Goal: Answer question/provide support

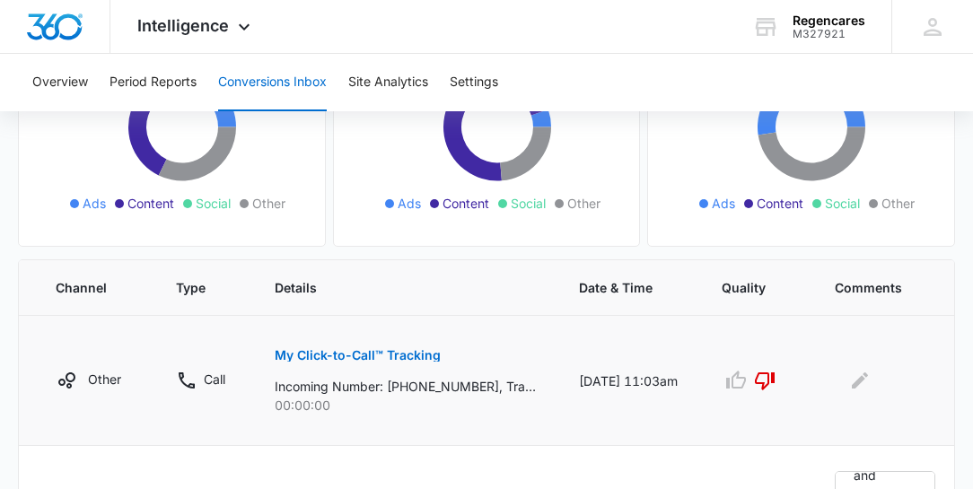
scroll to position [240, 0]
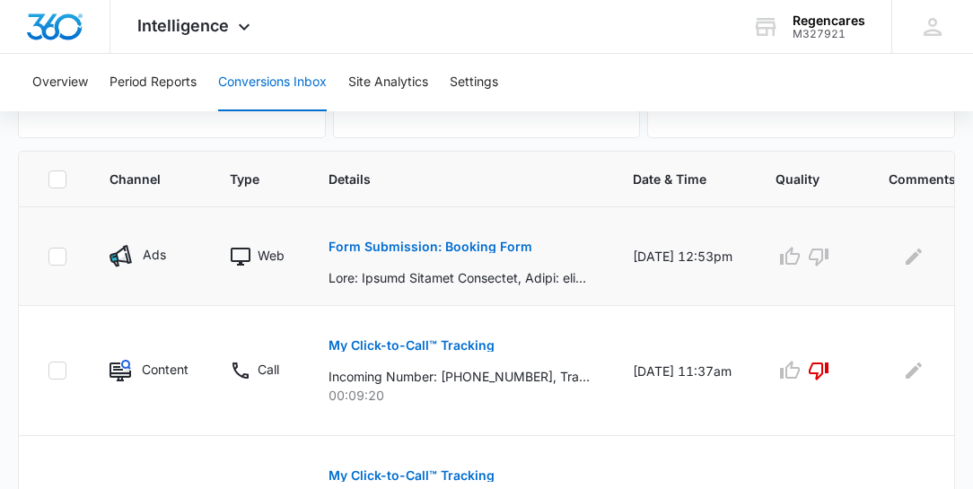
scroll to position [359, 0]
click at [908, 255] on icon "Edit Comments" at bounding box center [913, 255] width 16 height 16
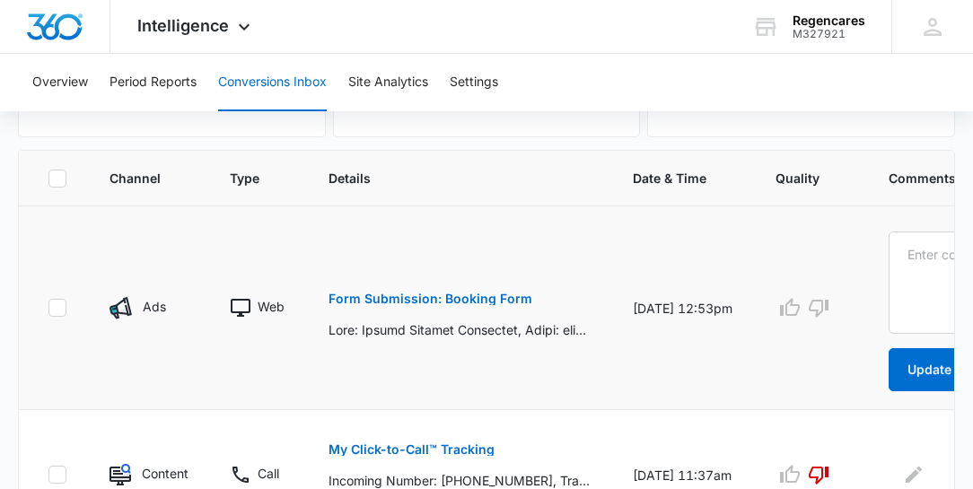
click at [833, 285] on td at bounding box center [810, 308] width 113 height 204
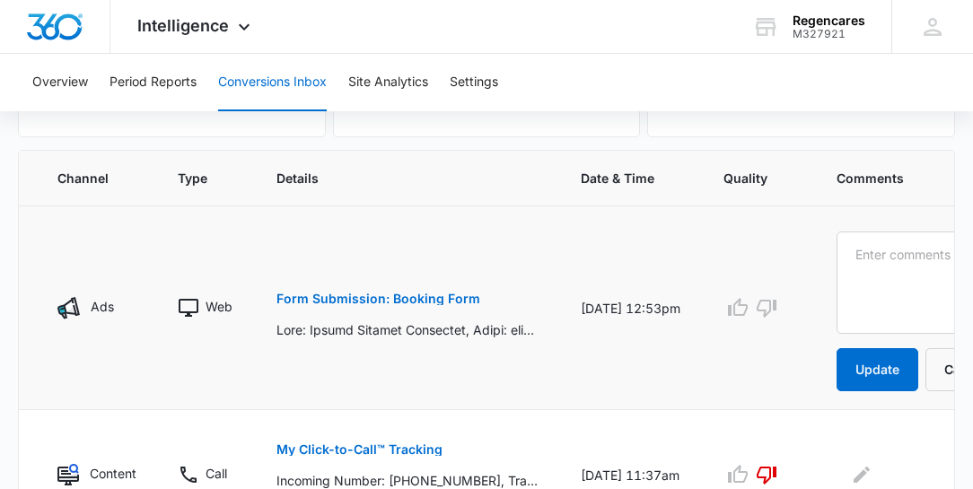
scroll to position [0, 54]
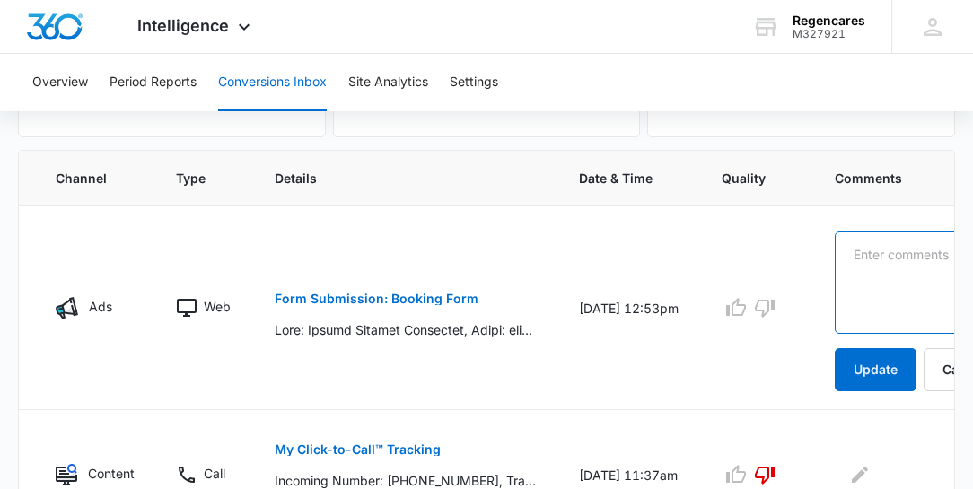
click at [841, 240] on textarea at bounding box center [920, 283] width 171 height 102
type textarea "C"
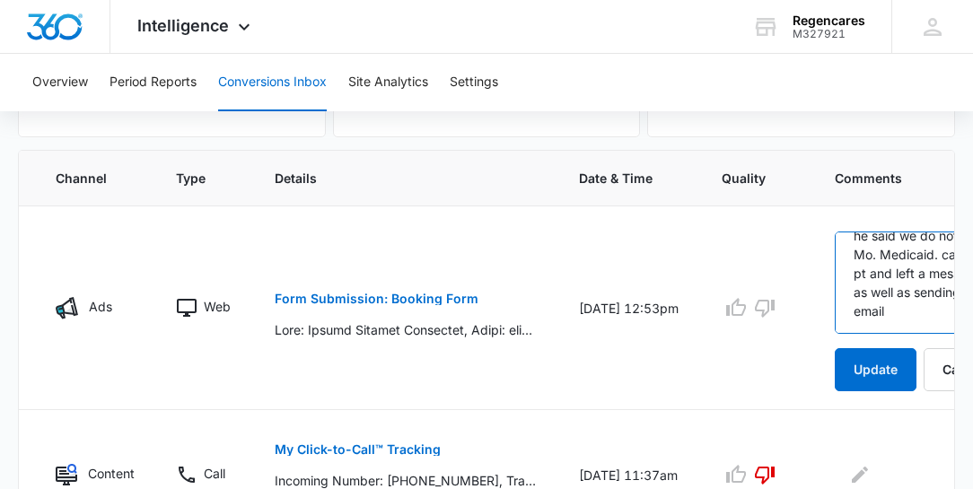
scroll to position [0, 0]
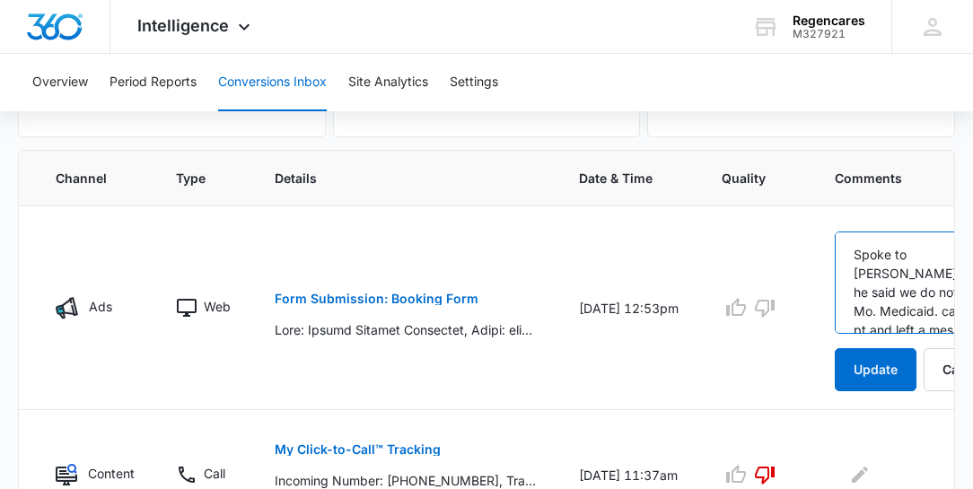
click at [894, 251] on textarea "Spoke to [PERSON_NAME] and he said we do not take Mo. Medicaid. called pt and l…" at bounding box center [920, 283] width 171 height 102
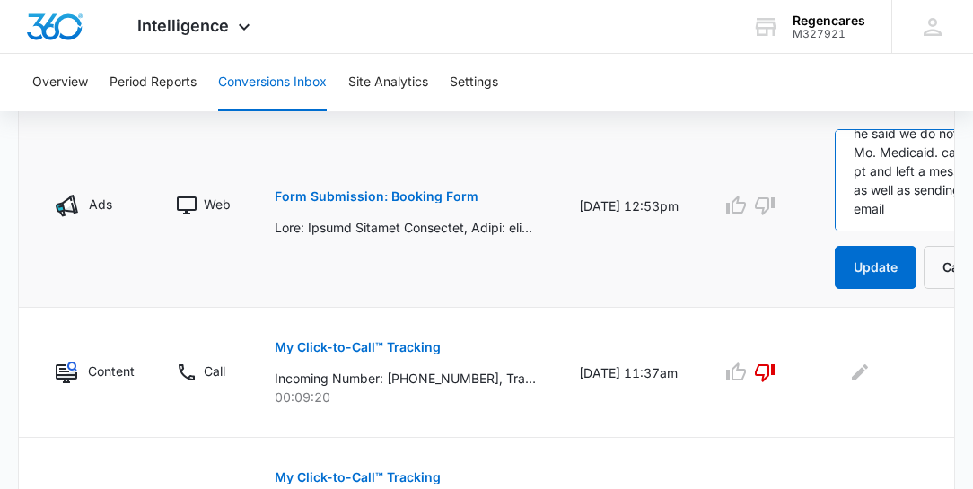
scroll to position [282, 0]
type textarea "Spoke 10/09 to [PERSON_NAME] and he said we do not take Mo. Medicaid. called pt…"
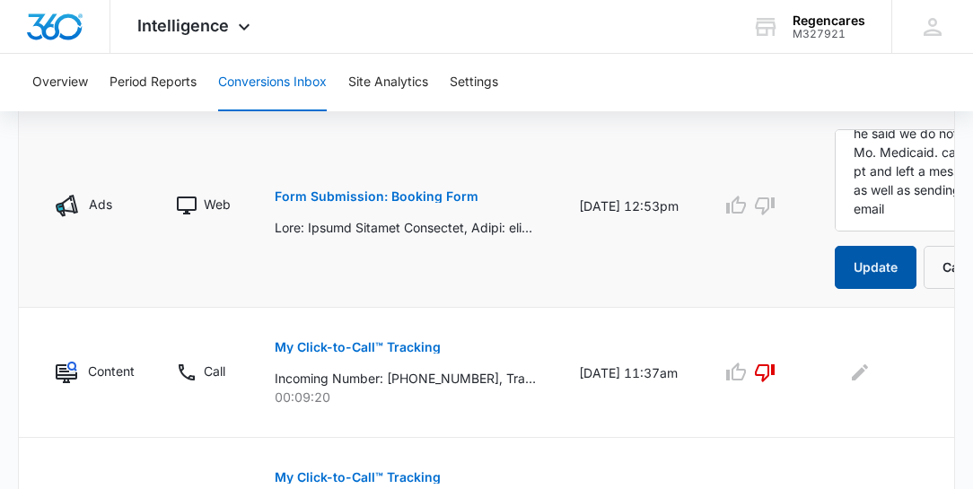
click at [872, 265] on button "Update" at bounding box center [876, 267] width 82 height 43
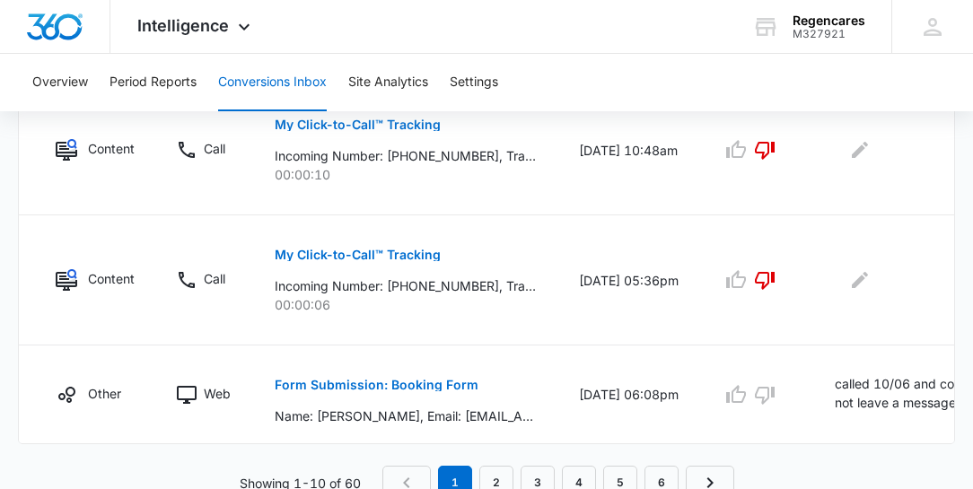
scroll to position [1309, 0]
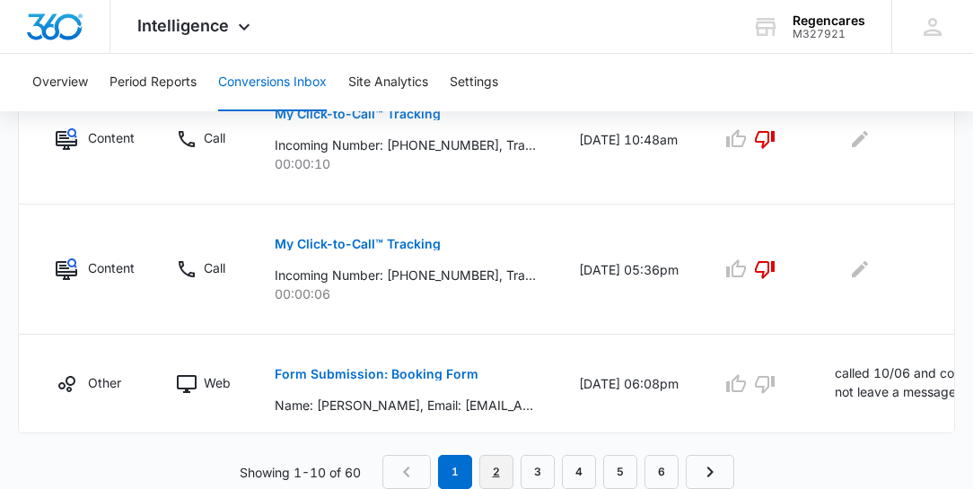
click at [512, 467] on link "2" at bounding box center [496, 472] width 34 height 34
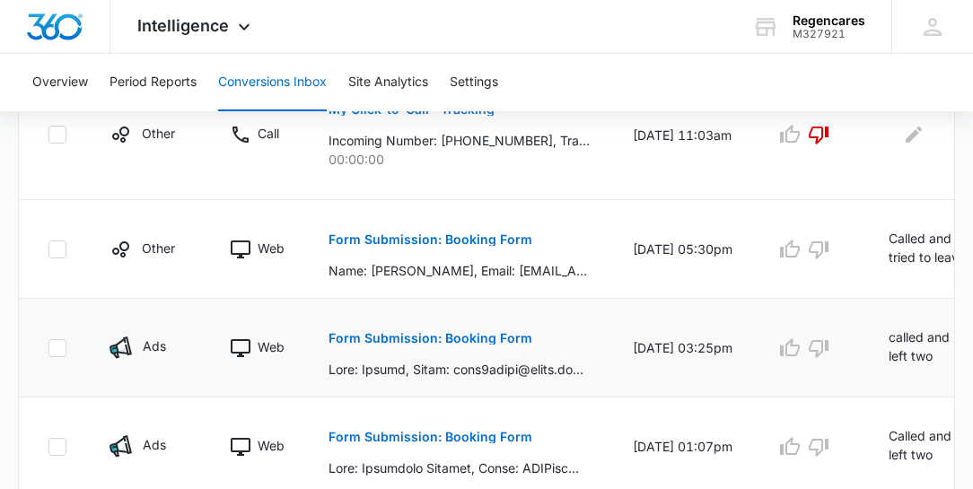
scroll to position [615, 0]
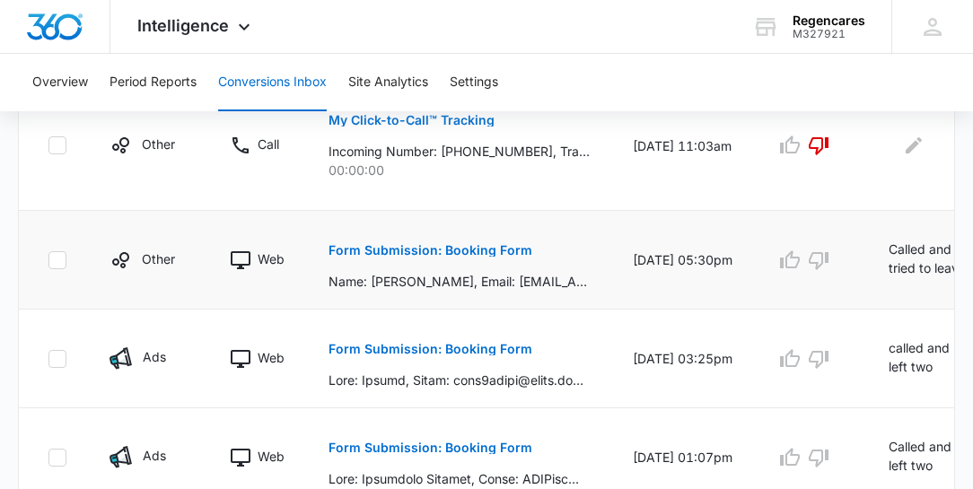
click at [896, 264] on p "Called and tried to leave a message and voicemail was full. so, I sent an email" at bounding box center [927, 260] width 79 height 40
click at [917, 255] on p "Called and tried to leave a message and voicemail was full. so, I sent an email" at bounding box center [927, 260] width 79 height 40
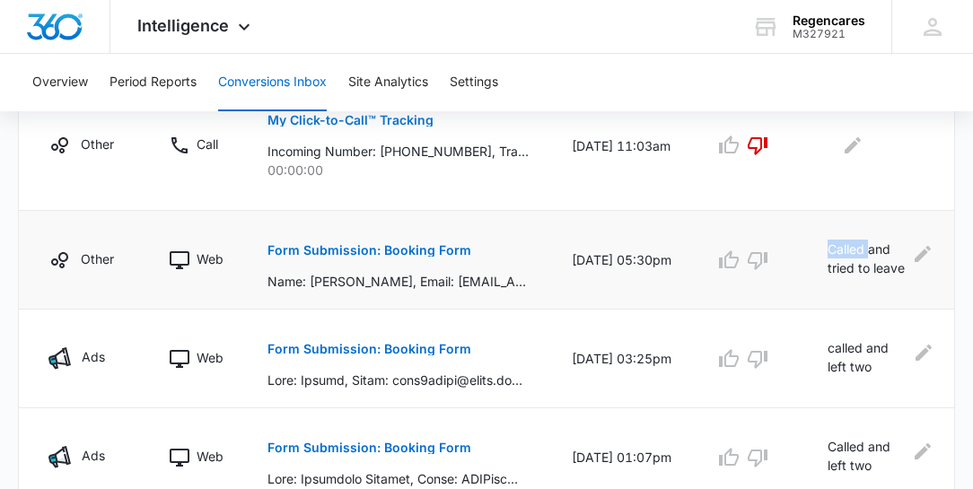
scroll to position [0, 62]
click at [924, 252] on icon "Edit Comments" at bounding box center [922, 254] width 22 height 22
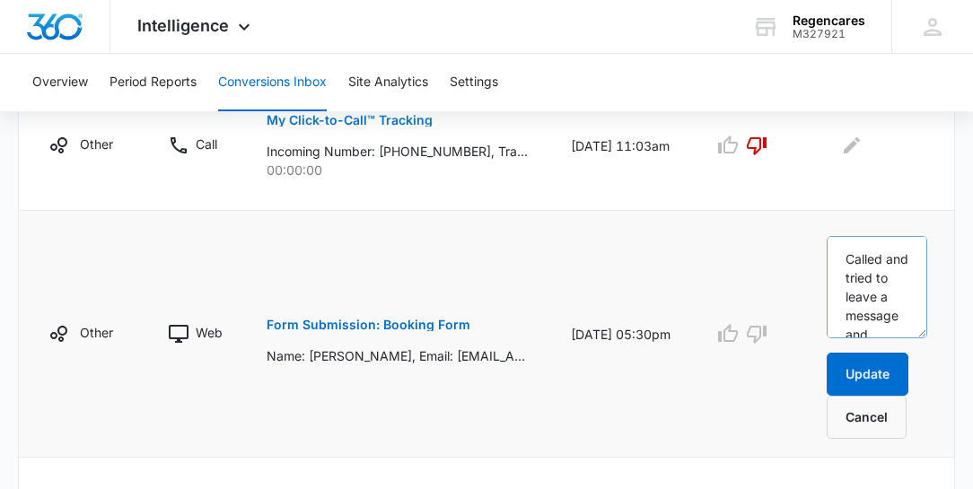
scroll to position [615, 0]
click at [887, 254] on textarea "Called and tried to leave a message and voicemail was full. so, I sent an email" at bounding box center [876, 287] width 101 height 102
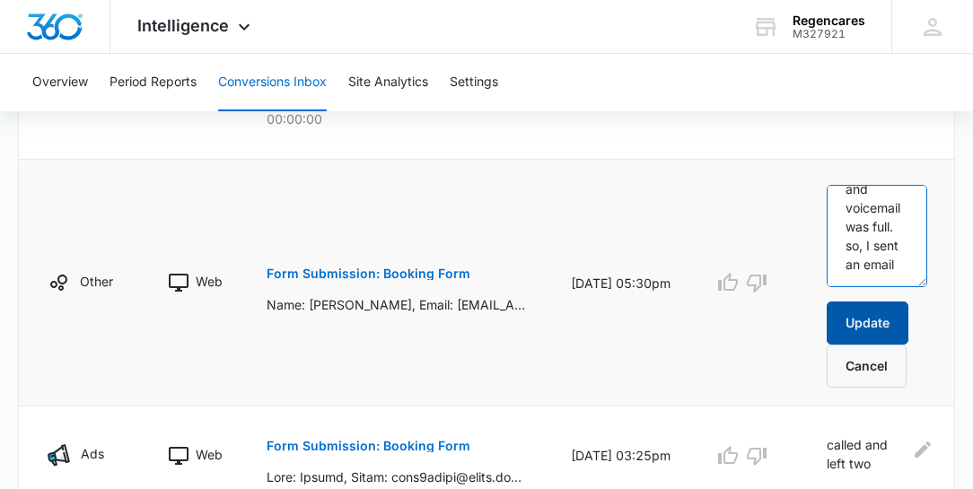
type textarea "Called 10/05 and tried to leave a message and voicemail was full. so, I sent an…"
click at [876, 320] on button "Update" at bounding box center [867, 323] width 82 height 43
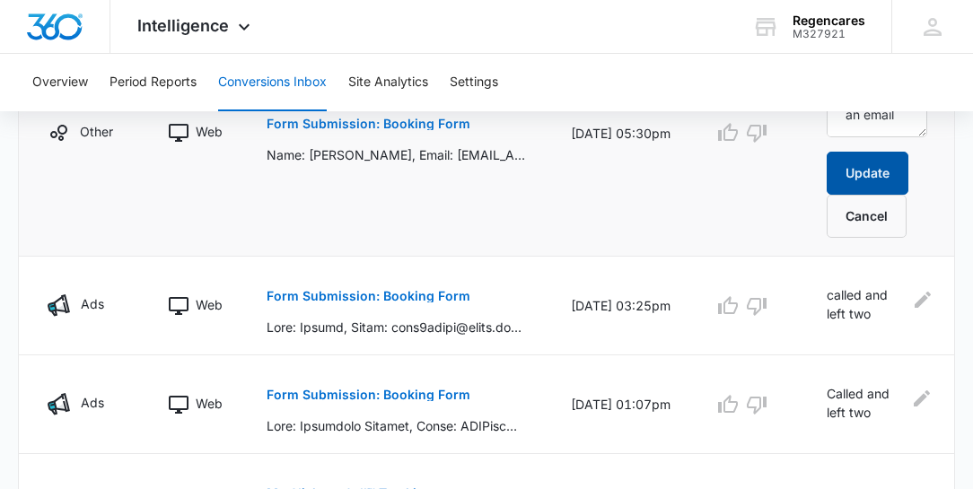
scroll to position [820, 0]
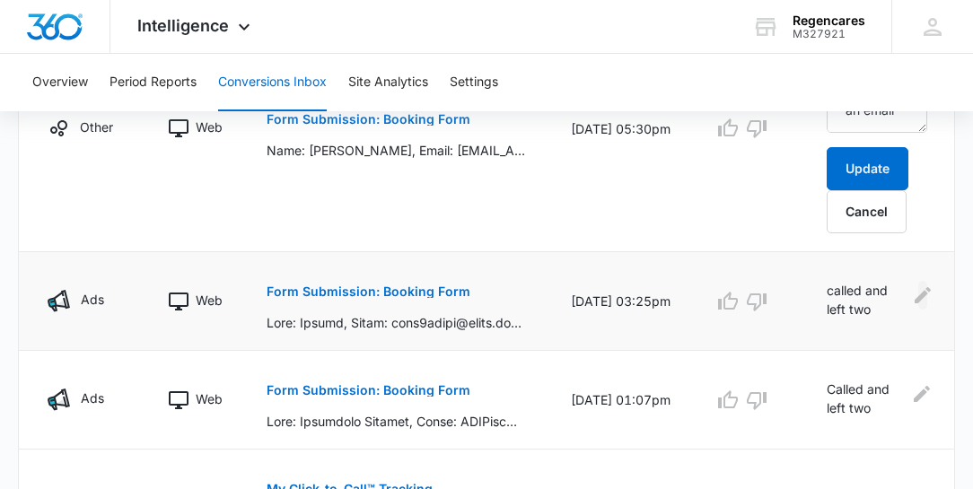
click at [920, 293] on icon "Edit Comments" at bounding box center [922, 295] width 16 height 16
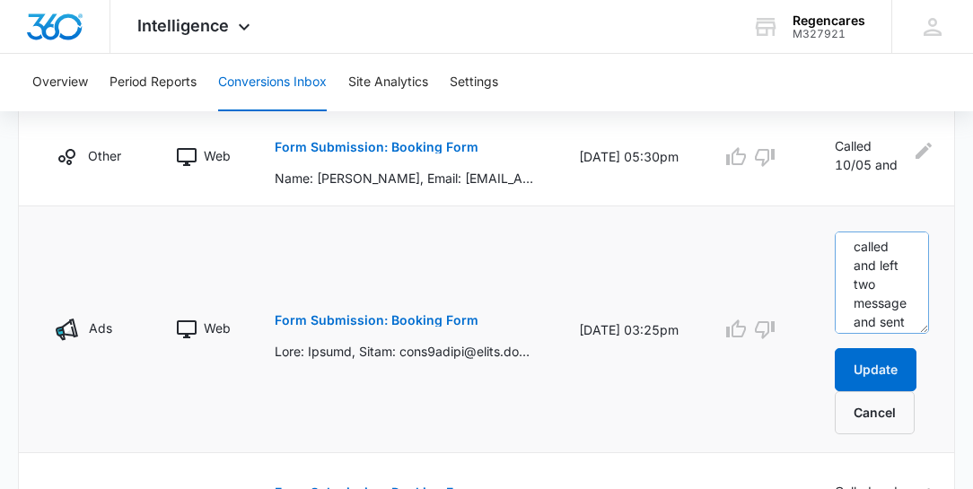
scroll to position [0, 0]
click at [898, 248] on textarea "called and left two message and sent email. After consult , pt would like a cal…" at bounding box center [882, 283] width 94 height 102
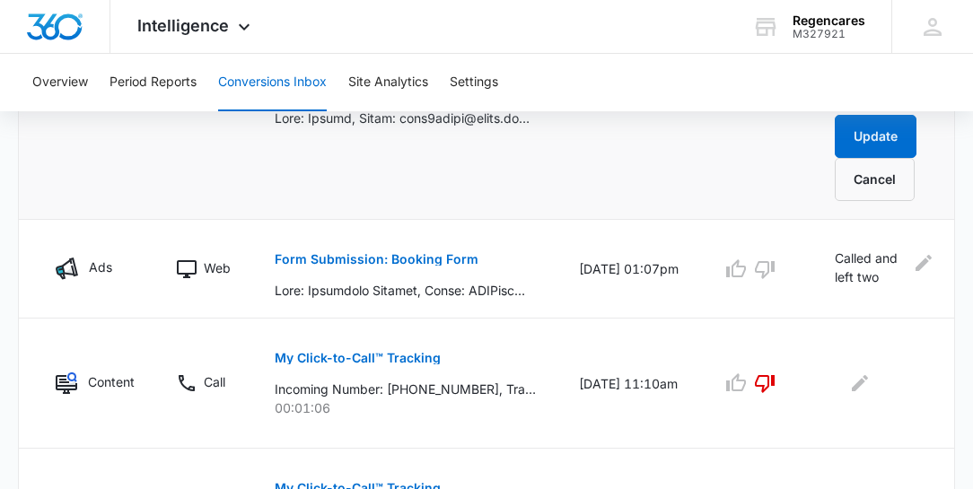
scroll to position [974, 0]
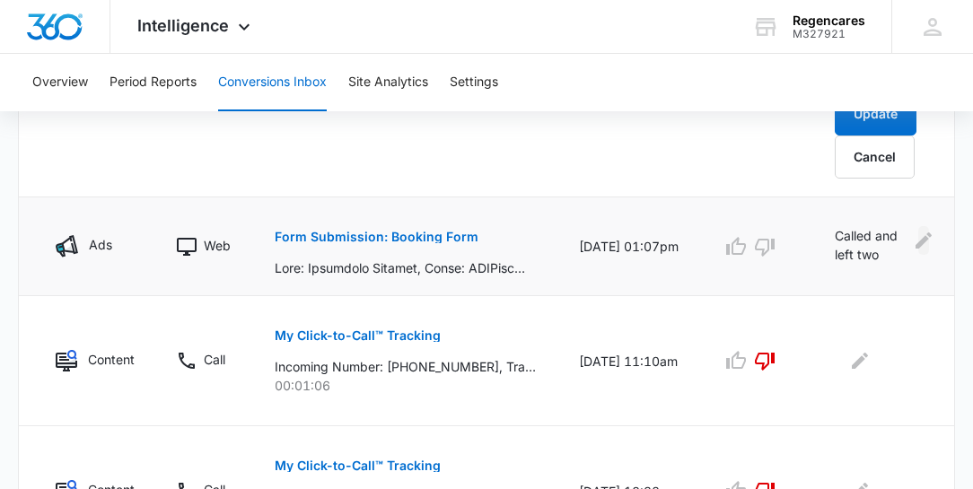
type textarea "called 10/05 and left two message and sent email. After consult, pt would like …"
click at [921, 239] on icon "Edit Comments" at bounding box center [923, 240] width 16 height 16
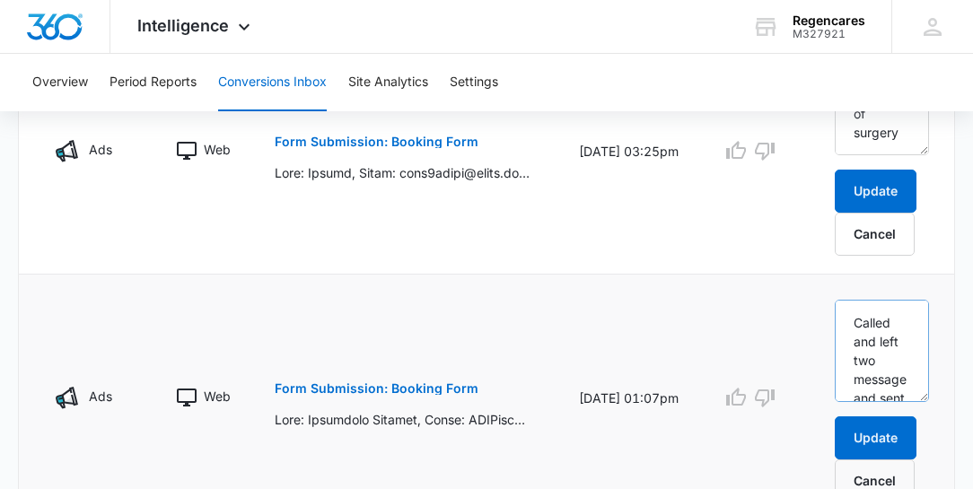
scroll to position [871, 0]
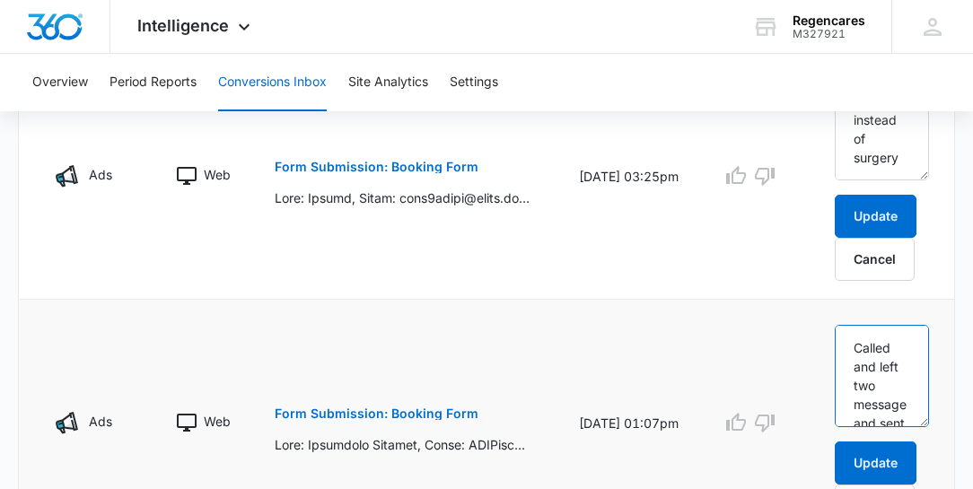
click at [896, 341] on textarea "Called and left two message and sent email. Called again 10/09 and left a messa…" at bounding box center [882, 376] width 94 height 102
click at [761, 366] on td at bounding box center [756, 423] width 113 height 247
click at [882, 363] on textarea "Called 10/04and left two message and sent email. Called again 10/09 and left a …" at bounding box center [882, 376] width 94 height 102
click at [887, 380] on textarea "Called 10/04 and left two message and sent email. Called again 10/09 and left a…" at bounding box center [882, 376] width 94 height 102
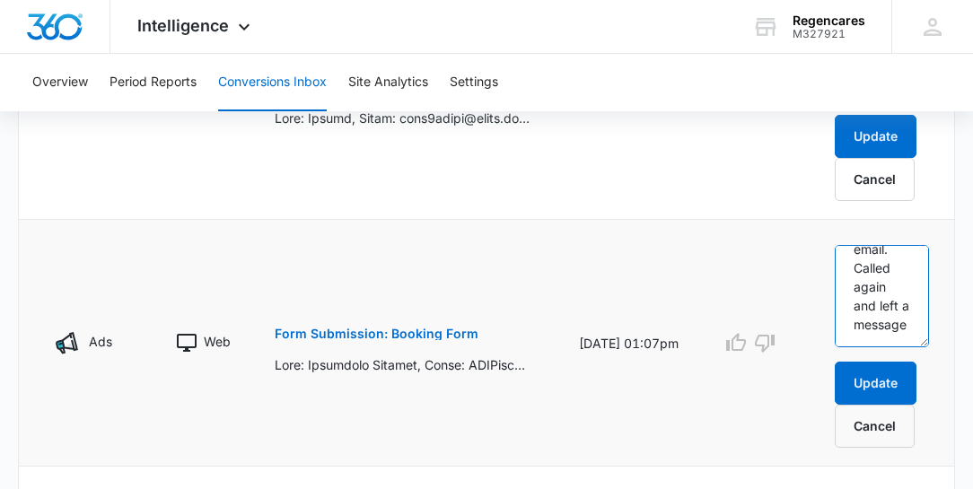
scroll to position [974, 0]
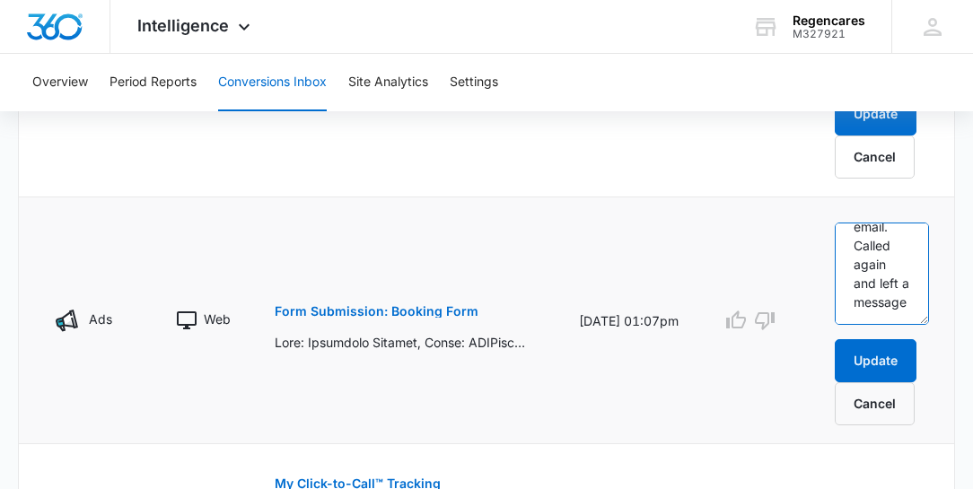
click at [902, 314] on textarea "Called 10/04 and left two message and sent email. Called again and left a messa…" at bounding box center [882, 274] width 94 height 102
click at [900, 297] on textarea "Called 10/04 and left two message and sent email. Called e" at bounding box center [882, 274] width 94 height 102
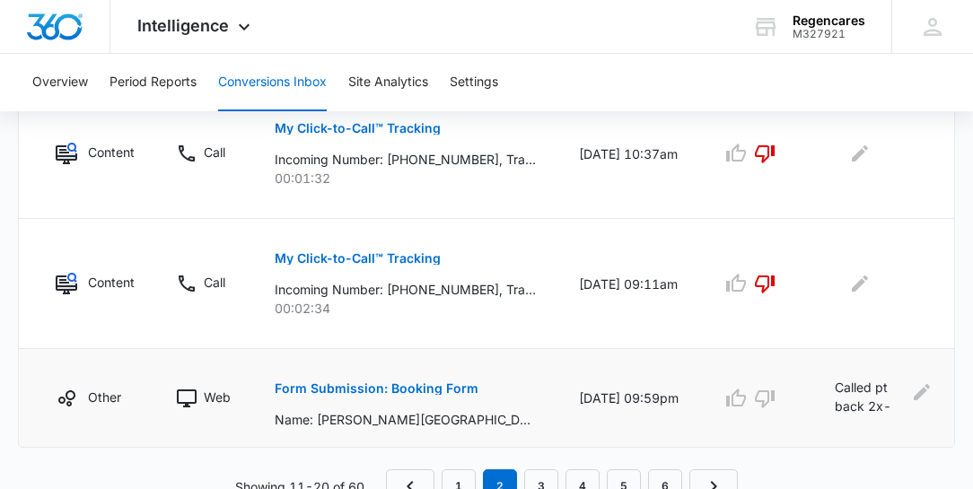
scroll to position [1604, 0]
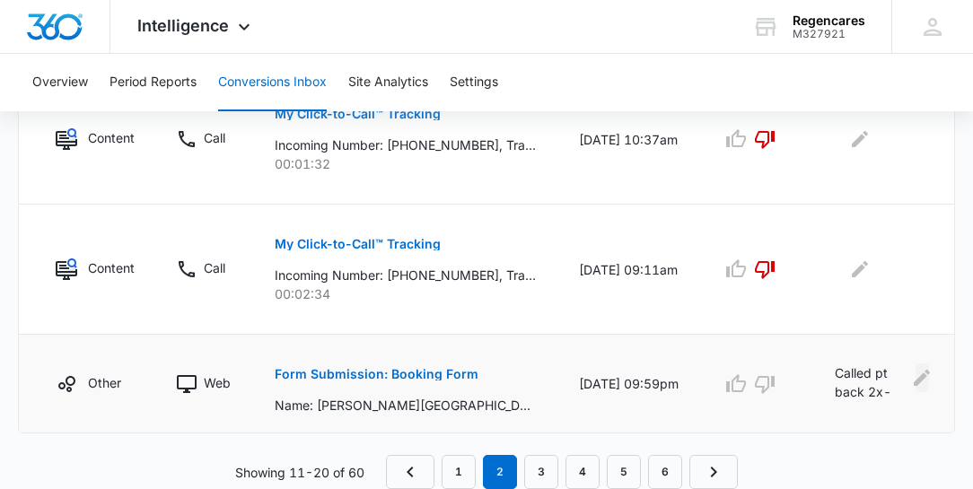
type textarea "Called 10/04 and left two message and sent email. Called"
click at [917, 374] on icon "Edit Comments" at bounding box center [922, 378] width 16 height 16
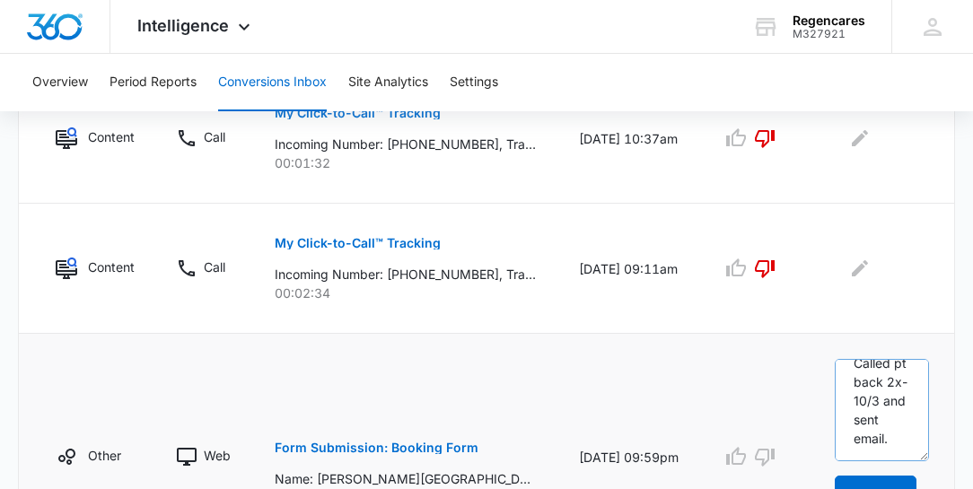
scroll to position [1656, 0]
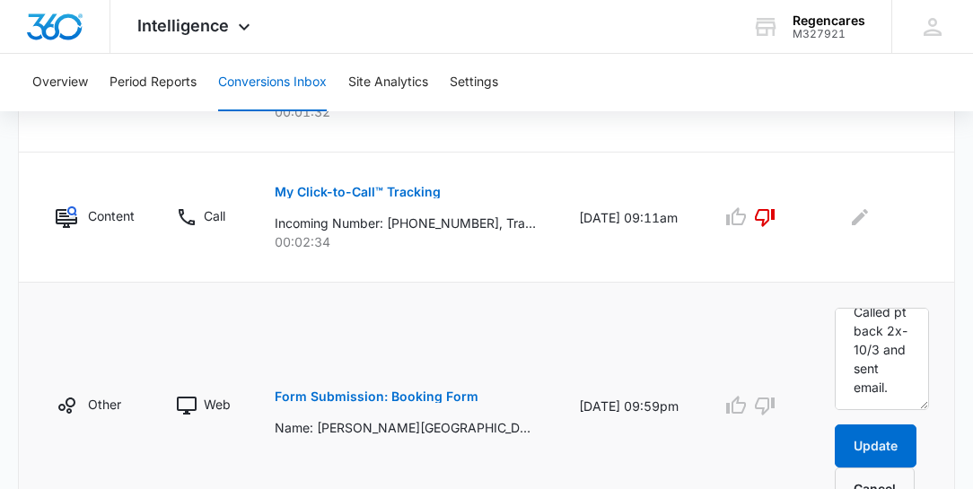
click at [415, 391] on p "Form Submission: Booking Form" at bounding box center [377, 396] width 204 height 13
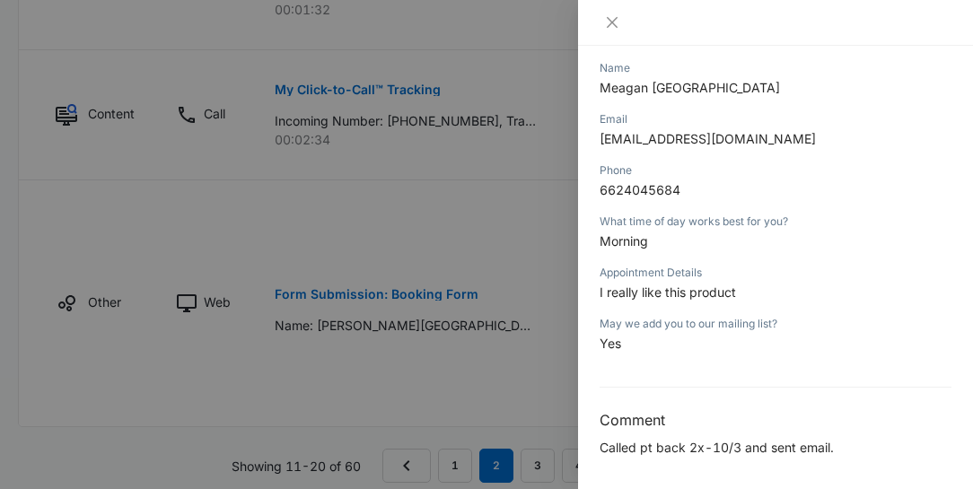
scroll to position [183, 0]
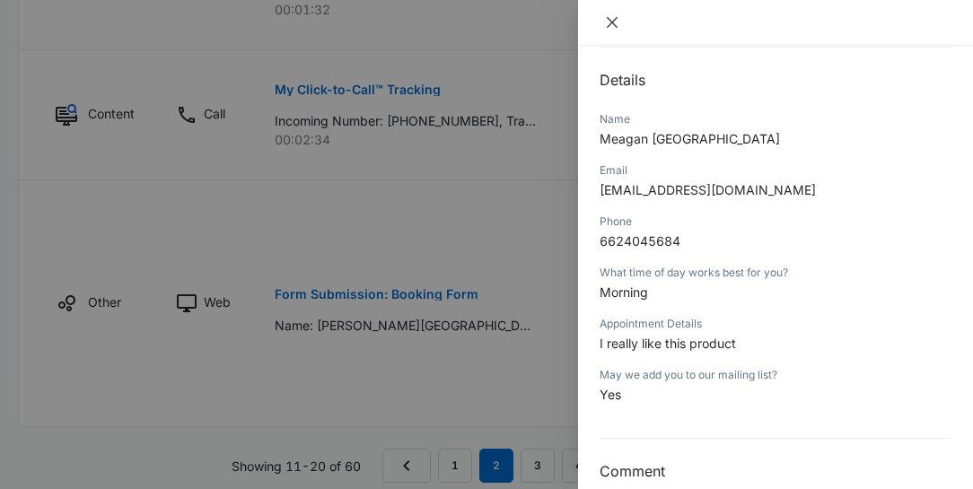
click at [614, 20] on icon "close" at bounding box center [612, 22] width 11 height 11
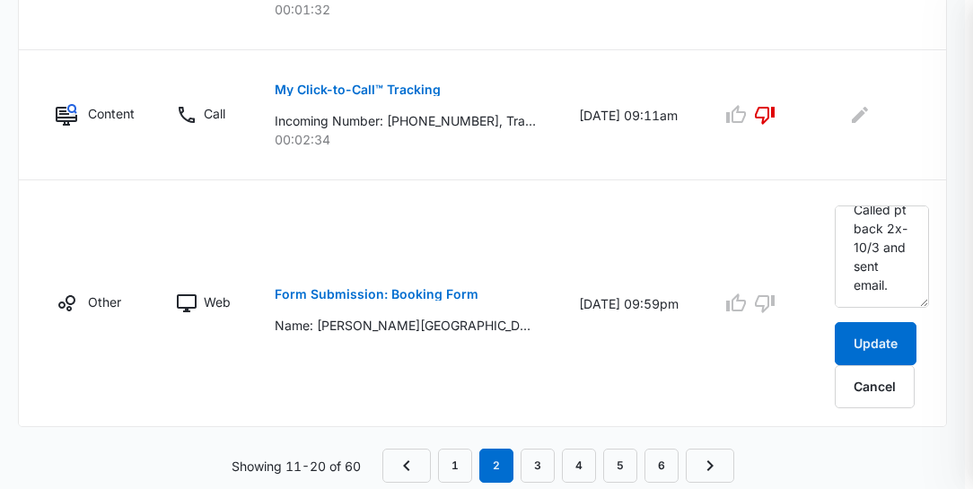
scroll to position [1752, 0]
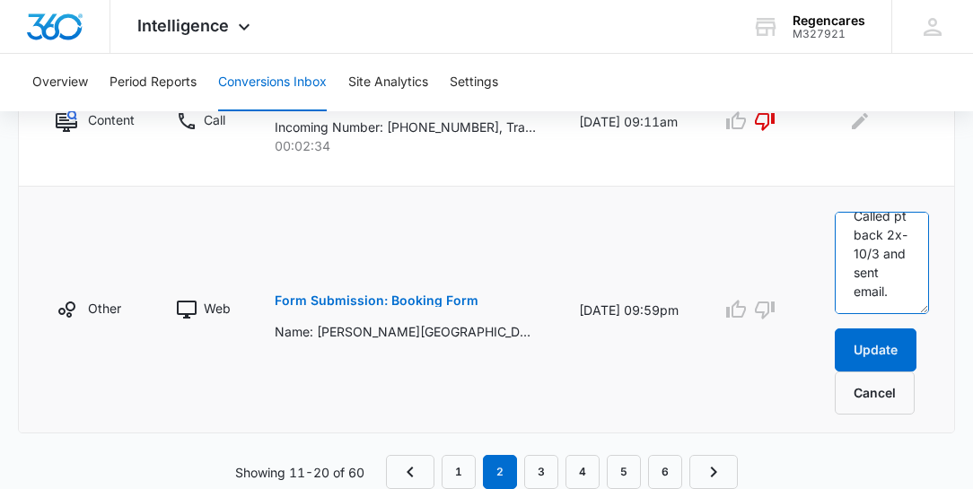
click at [899, 289] on textarea "Called pt back 2x-10/3 and sent email." at bounding box center [882, 263] width 94 height 102
click at [776, 373] on td at bounding box center [756, 310] width 113 height 247
click at [548, 474] on link "3" at bounding box center [541, 472] width 34 height 34
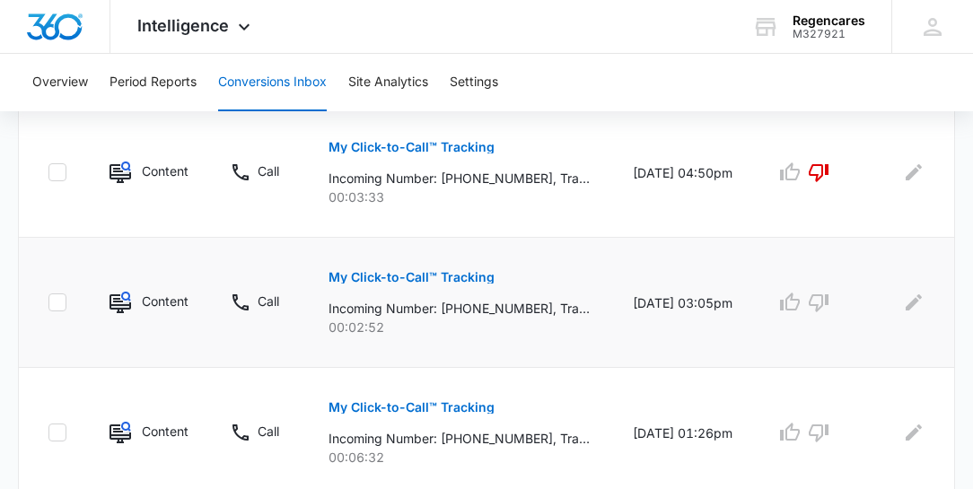
scroll to position [461, 0]
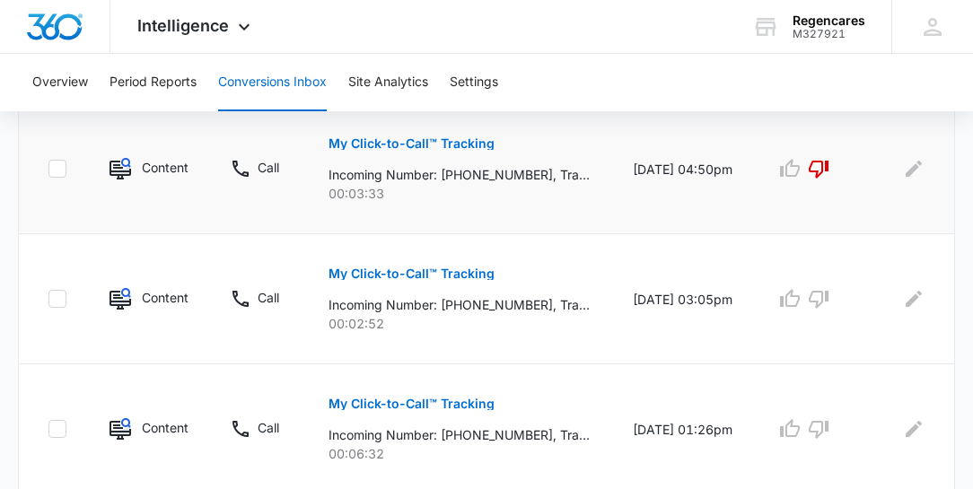
click at [420, 145] on p "My Click-to-Call™ Tracking" at bounding box center [411, 143] width 166 height 13
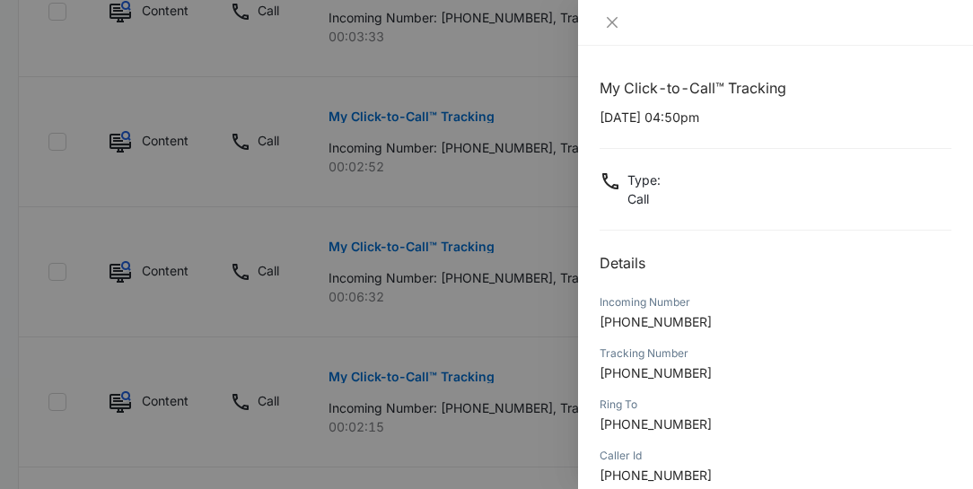
scroll to position [564, 0]
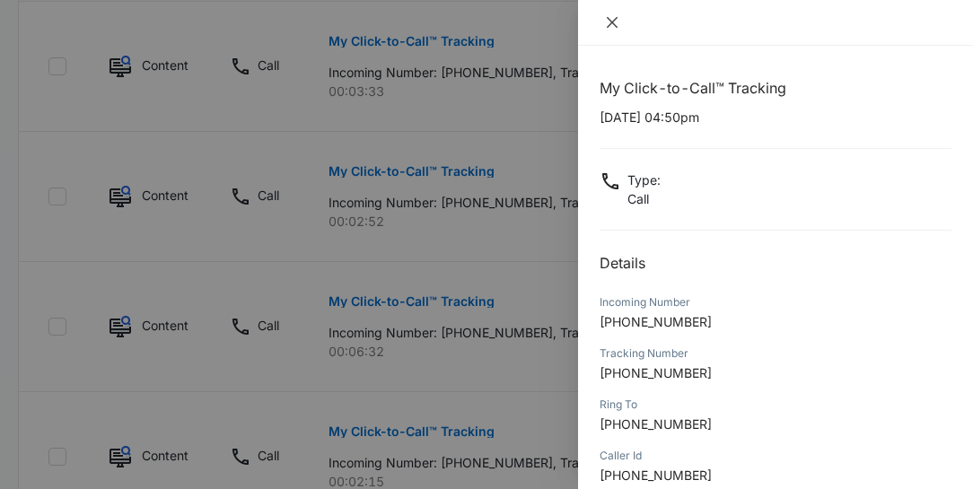
click at [614, 22] on icon "close" at bounding box center [612, 22] width 14 height 14
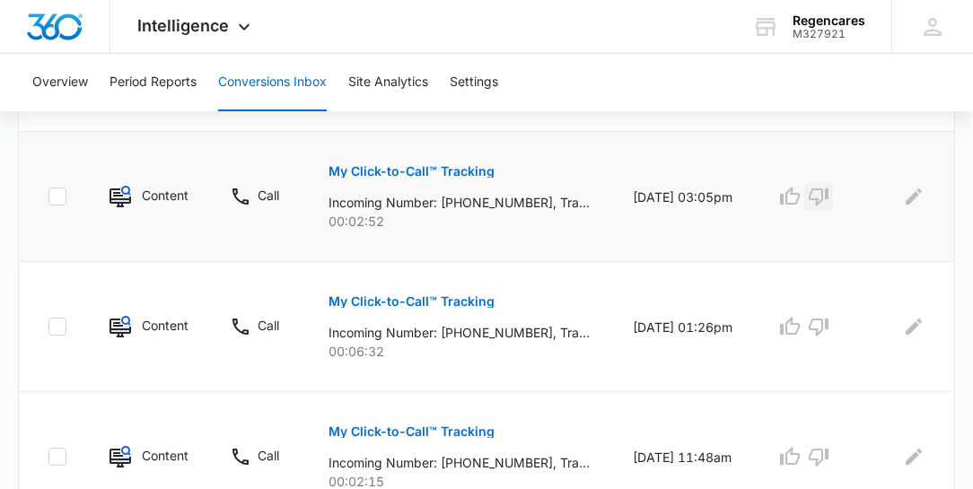
click at [815, 197] on icon "button" at bounding box center [819, 197] width 22 height 22
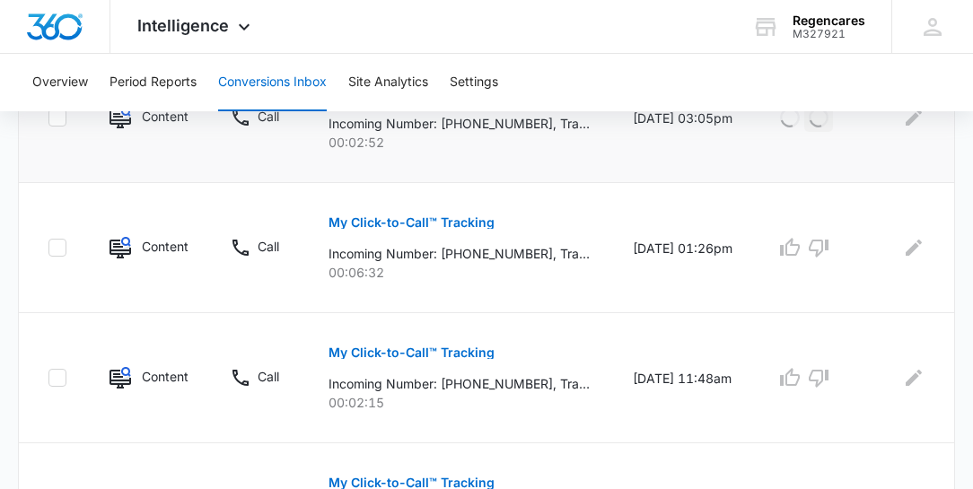
scroll to position [666, 0]
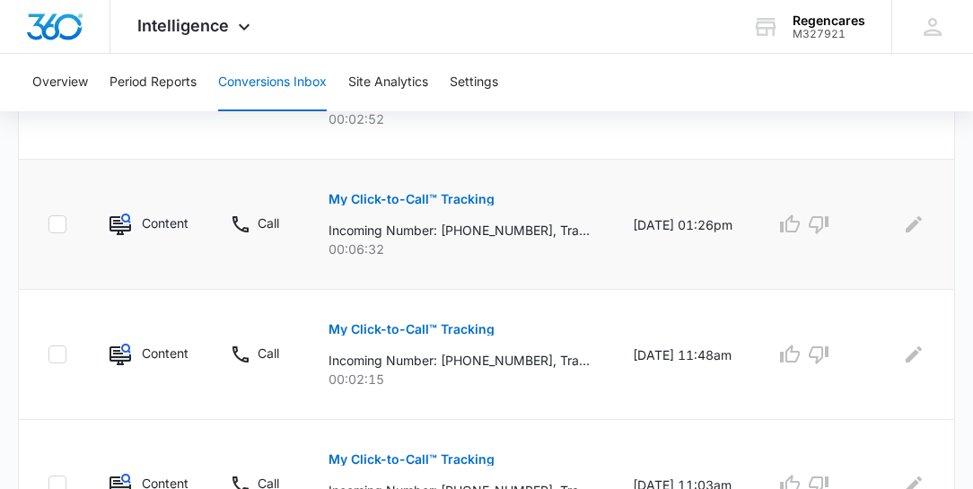
click at [442, 195] on p "My Click-to-Call™ Tracking" at bounding box center [411, 199] width 166 height 13
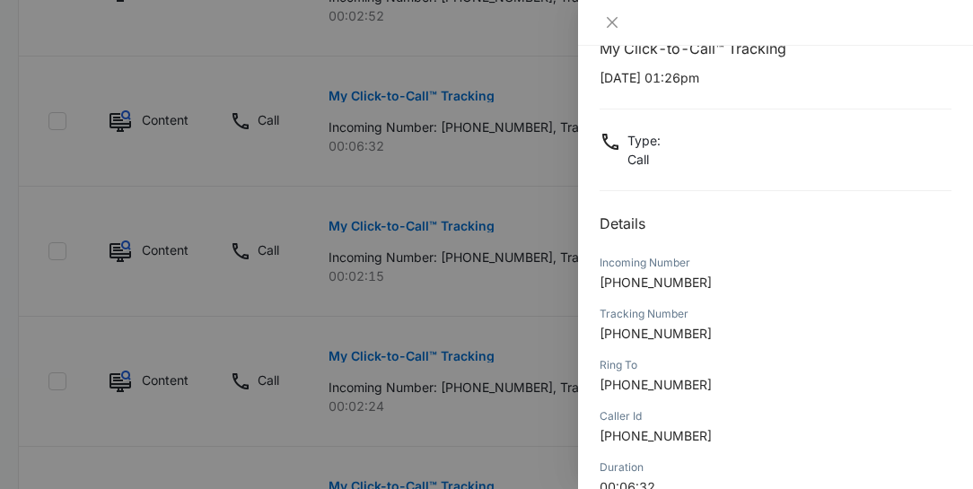
scroll to position [39, 0]
click at [611, 27] on icon "close" at bounding box center [612, 22] width 14 height 14
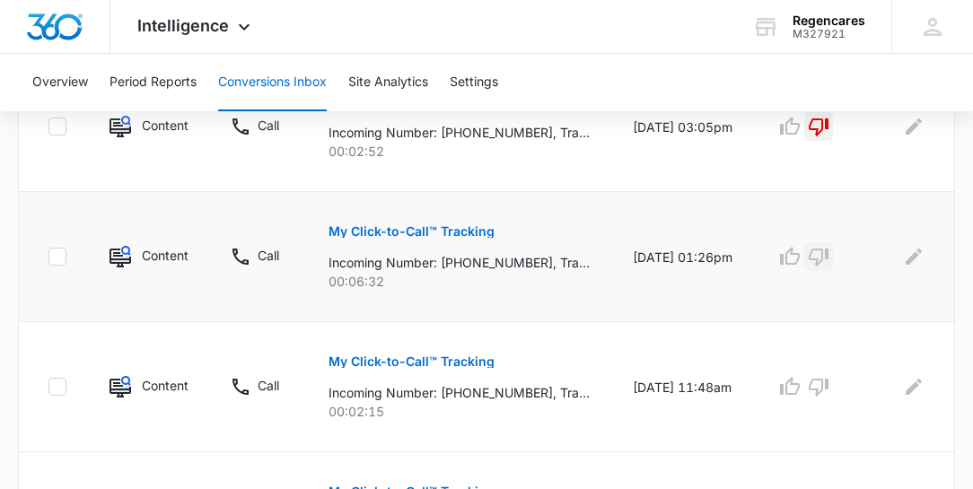
scroll to position [615, 0]
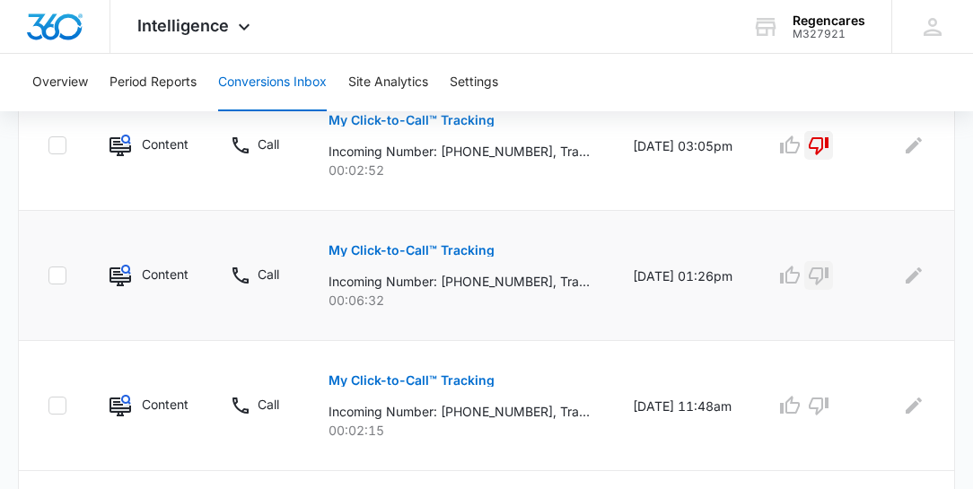
click at [822, 273] on icon "button" at bounding box center [819, 276] width 22 height 22
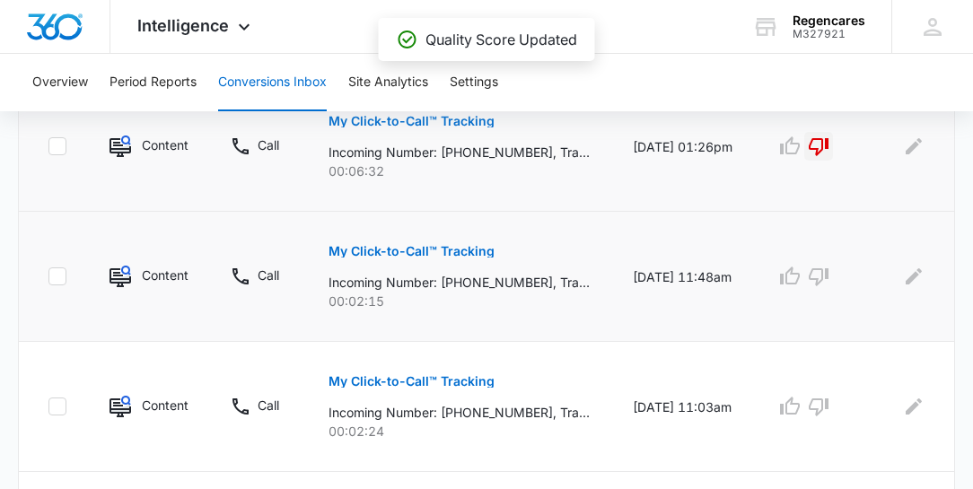
scroll to position [769, 0]
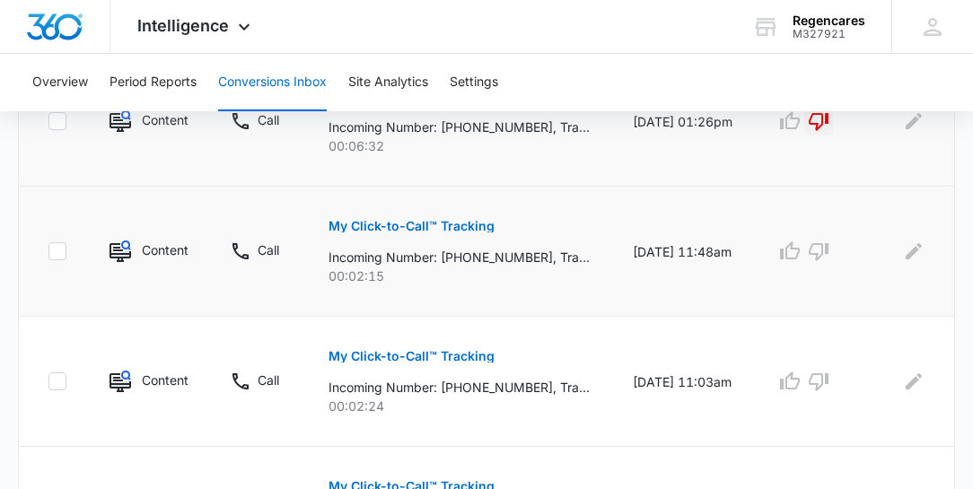
click at [449, 223] on p "My Click-to-Call™ Tracking" at bounding box center [411, 226] width 166 height 13
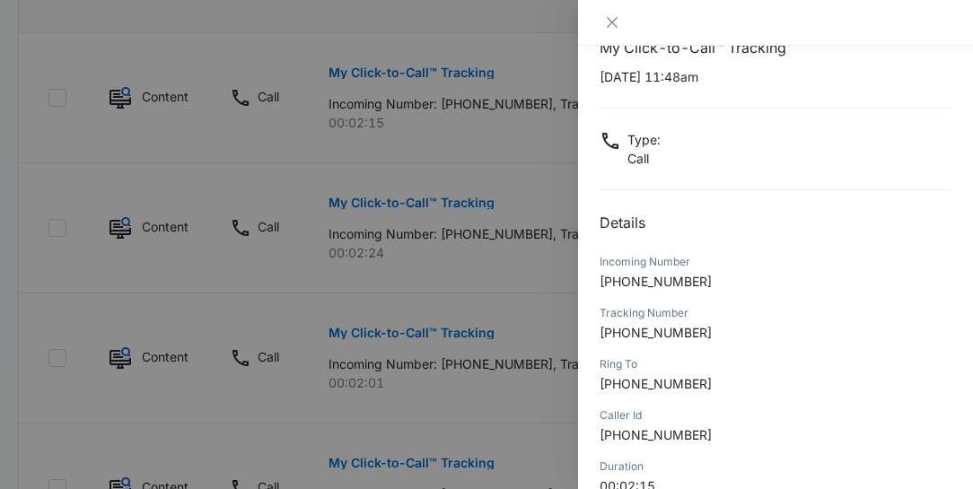
scroll to position [0, 0]
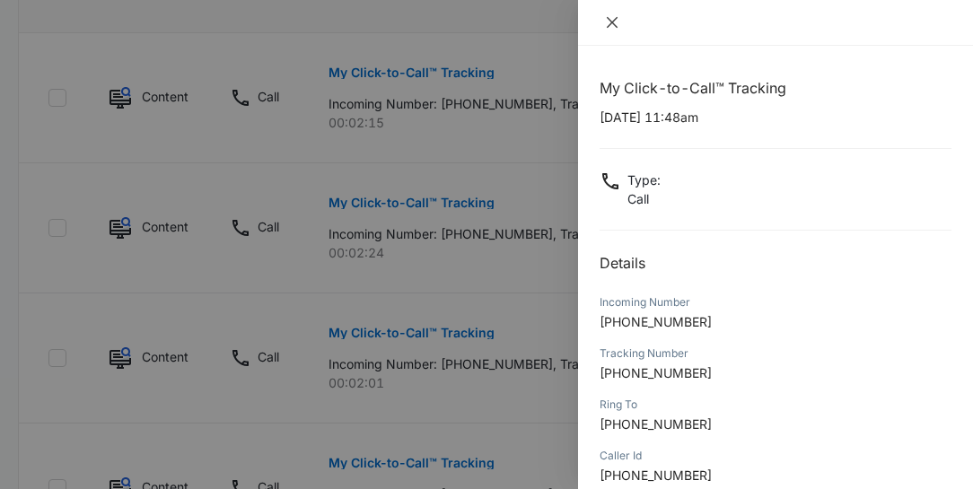
click at [612, 19] on icon "close" at bounding box center [612, 22] width 14 height 14
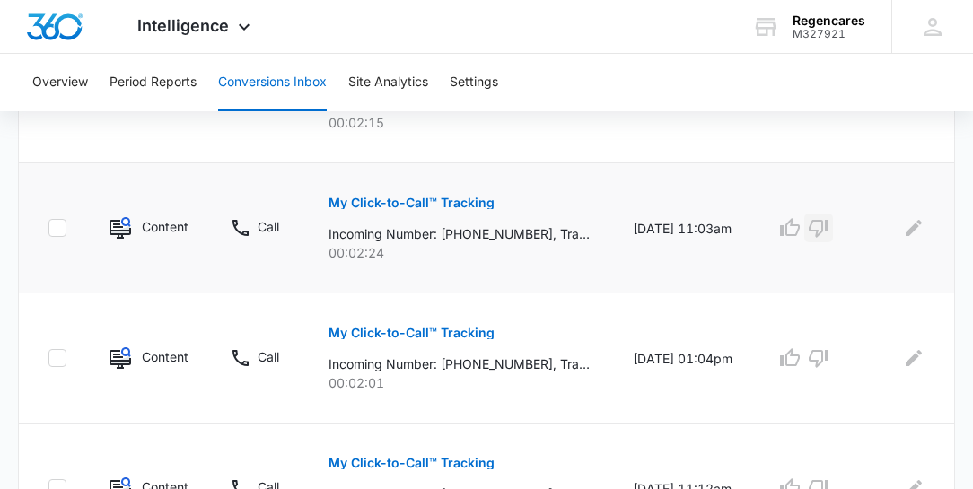
click at [815, 222] on icon "button" at bounding box center [819, 228] width 22 height 22
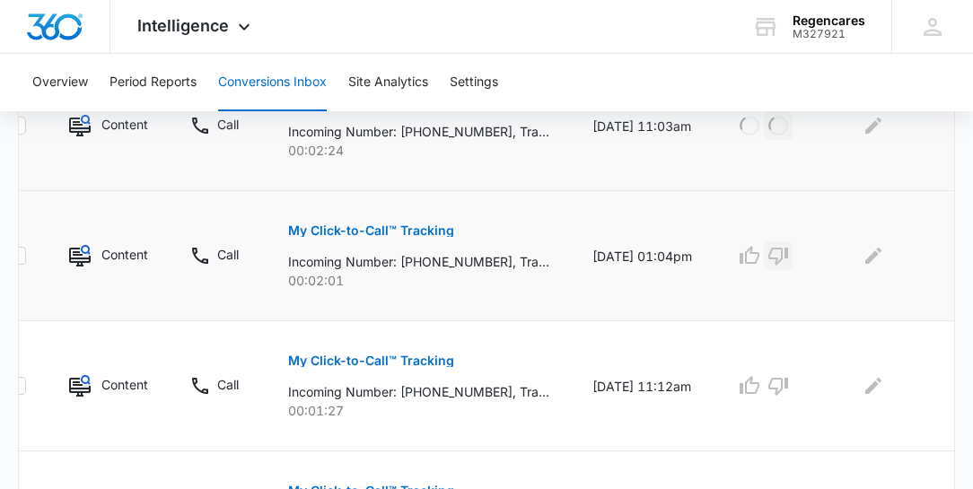
scroll to position [0, 52]
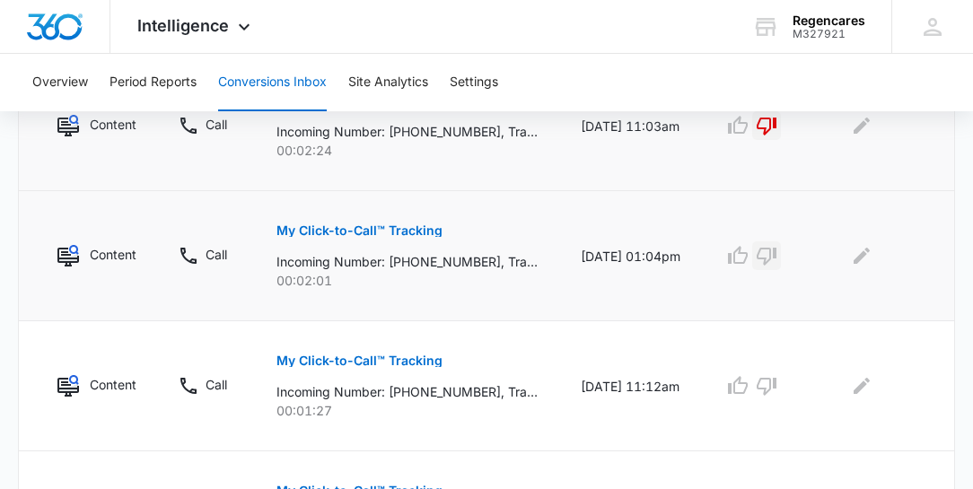
click at [761, 257] on icon "button" at bounding box center [767, 256] width 22 height 22
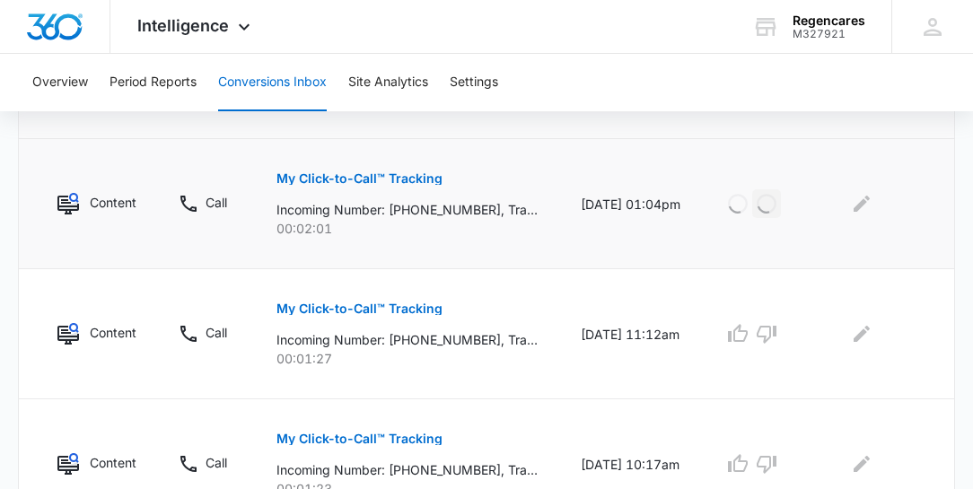
scroll to position [1128, 0]
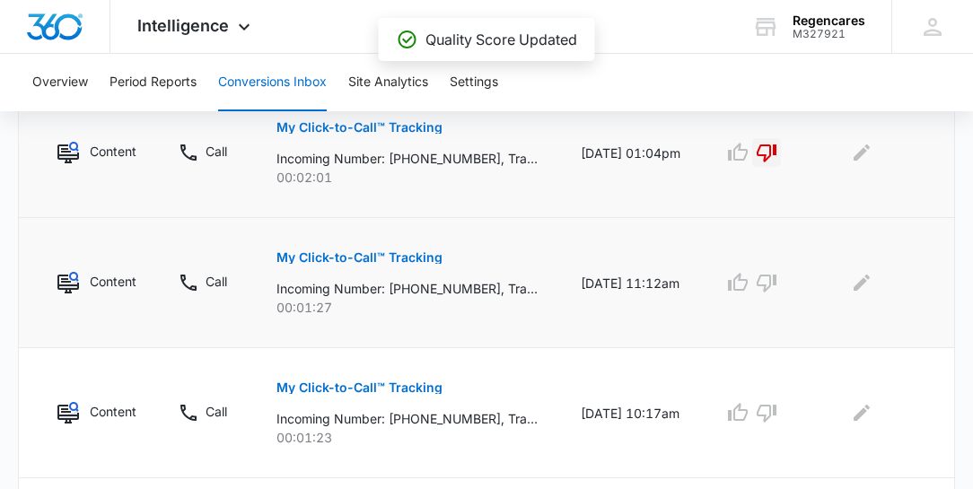
click at [398, 252] on p "My Click-to-Call™ Tracking" at bounding box center [359, 257] width 166 height 13
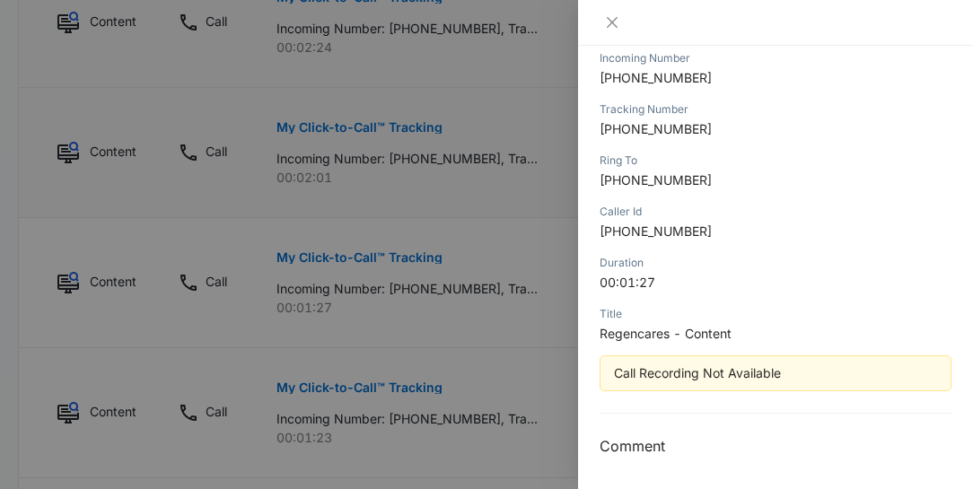
scroll to position [0, 0]
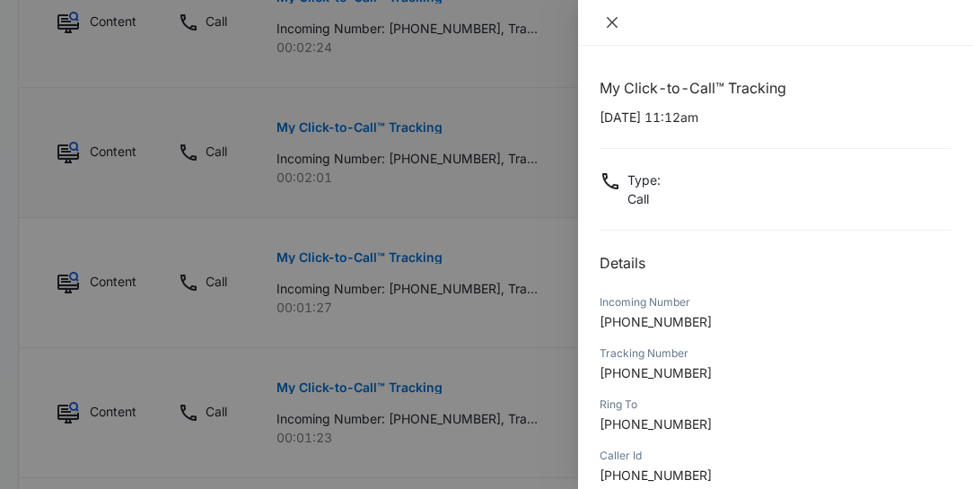
click at [615, 22] on icon "close" at bounding box center [612, 22] width 14 height 14
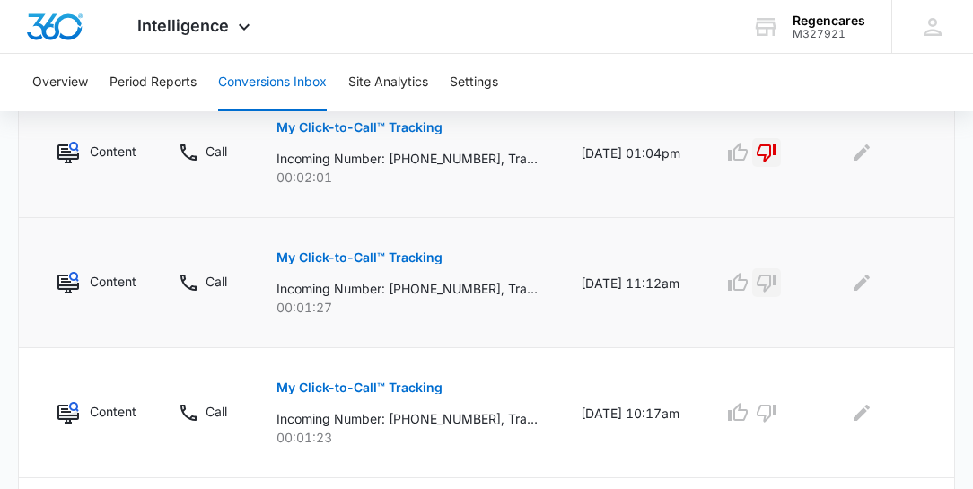
drag, startPoint x: 763, startPoint y: 281, endPoint x: 766, endPoint y: 270, distance: 11.4
click at [763, 276] on icon "button" at bounding box center [767, 283] width 22 height 22
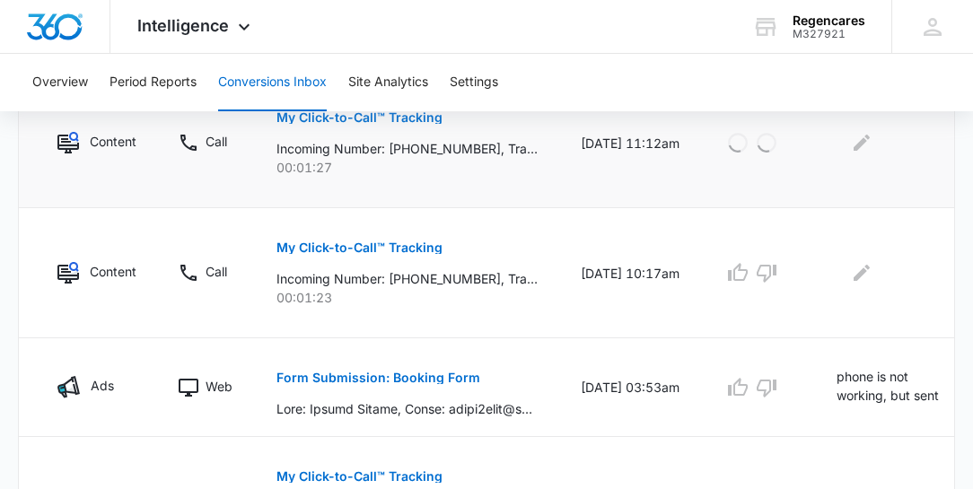
scroll to position [1281, 0]
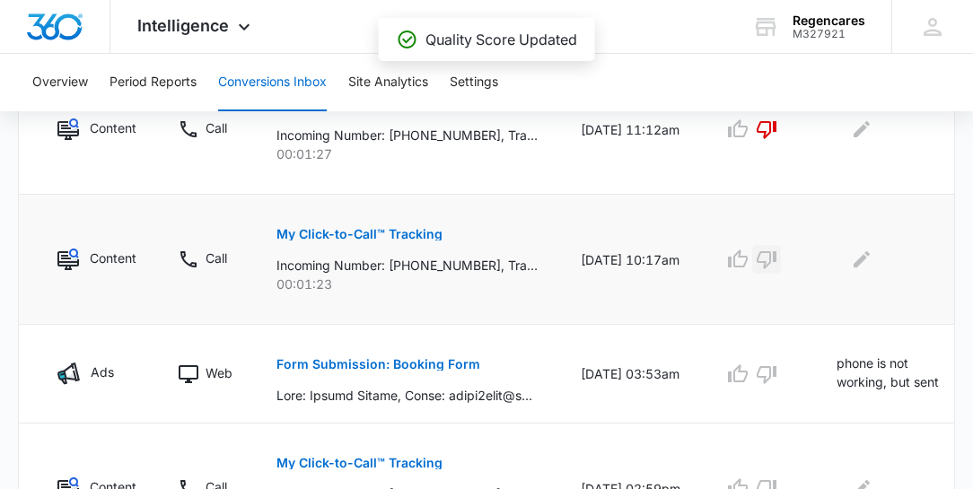
click at [765, 256] on icon "button" at bounding box center [767, 260] width 22 height 22
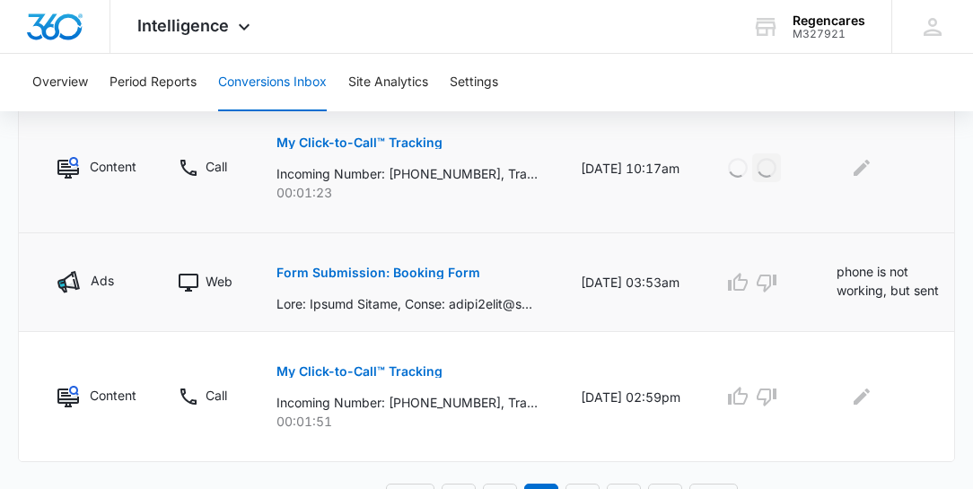
scroll to position [1384, 0]
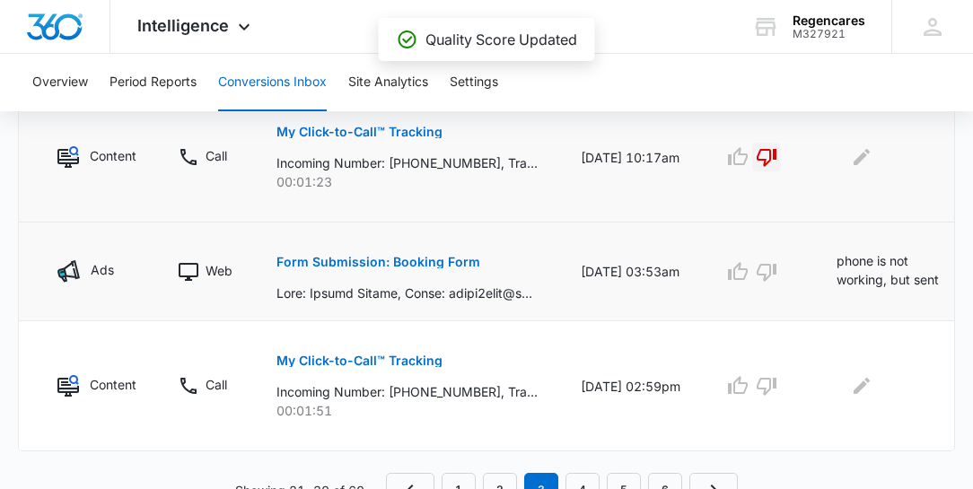
click at [964, 264] on icon "Edit Comments" at bounding box center [972, 266] width 16 height 16
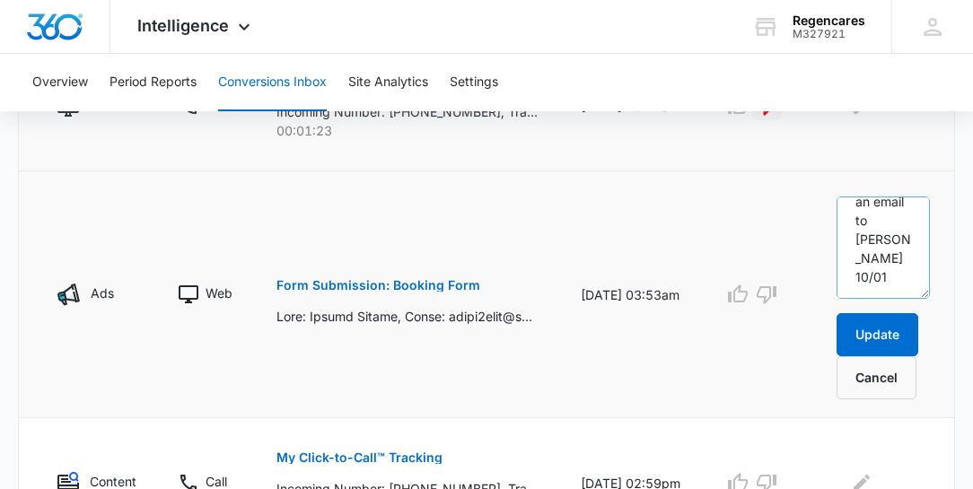
scroll to position [1436, 0]
click at [879, 326] on button "Update" at bounding box center [877, 333] width 82 height 43
click at [389, 282] on p "Form Submission: Booking Form" at bounding box center [378, 284] width 204 height 13
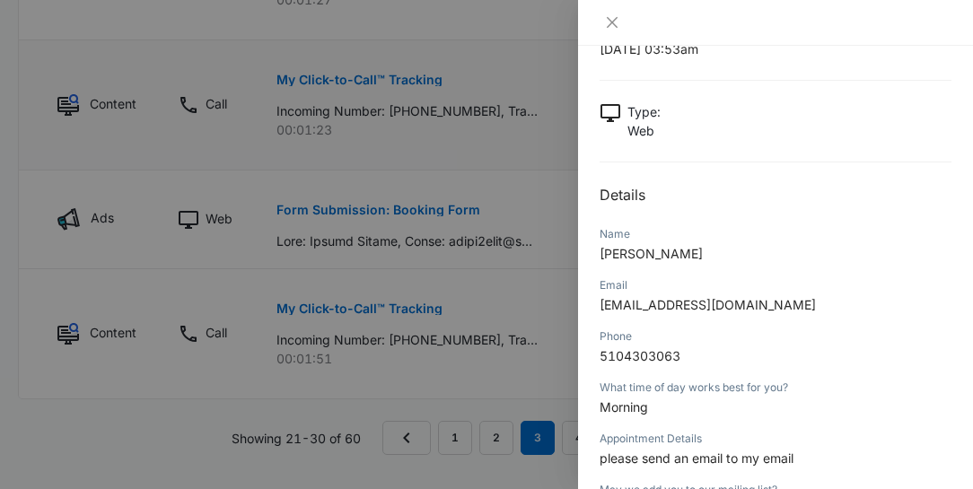
scroll to position [0, 0]
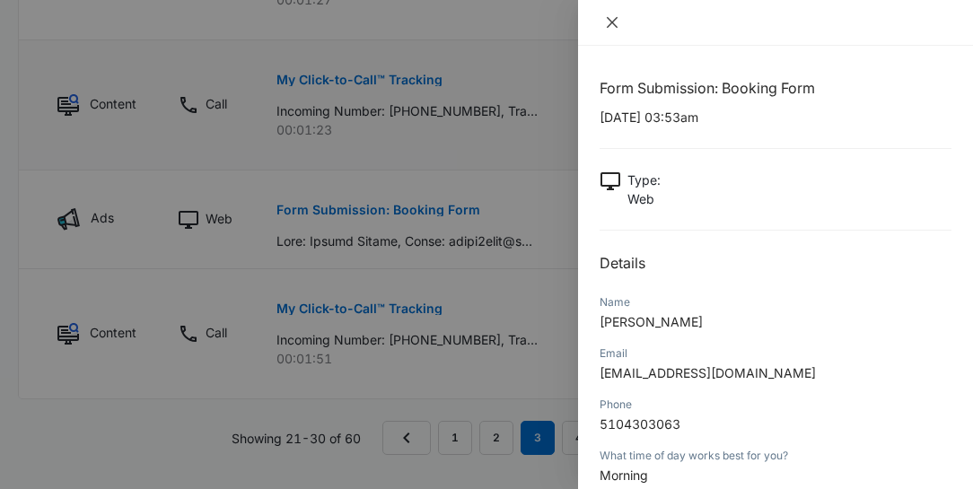
click at [616, 23] on icon "close" at bounding box center [612, 22] width 14 height 14
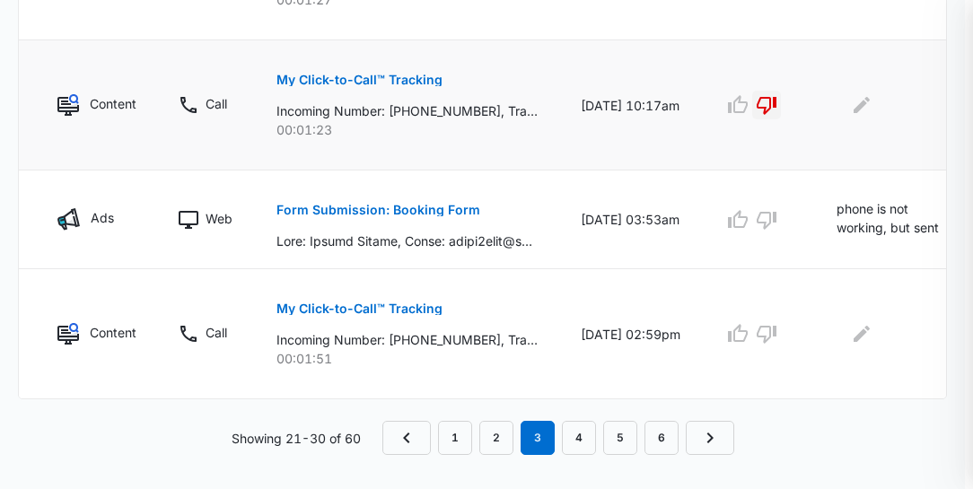
scroll to position [1403, 0]
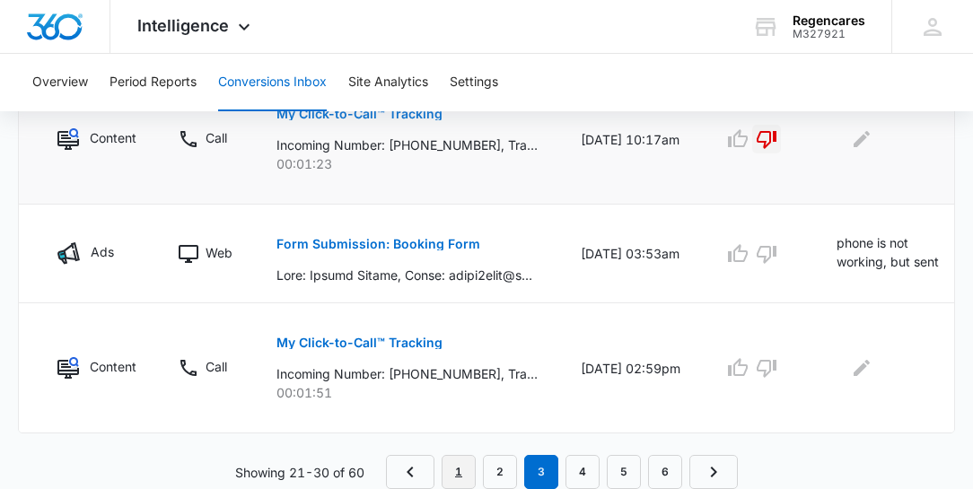
click at [459, 474] on link "1" at bounding box center [458, 472] width 34 height 34
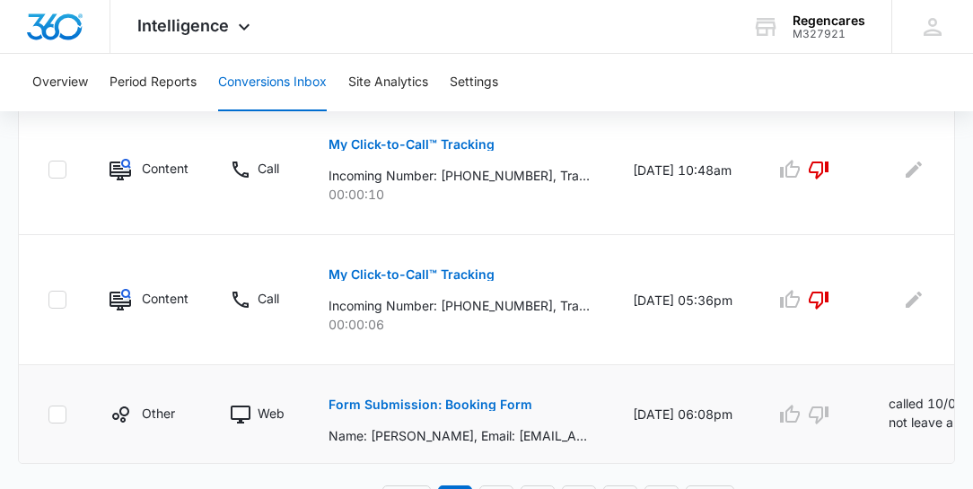
scroll to position [1309, 0]
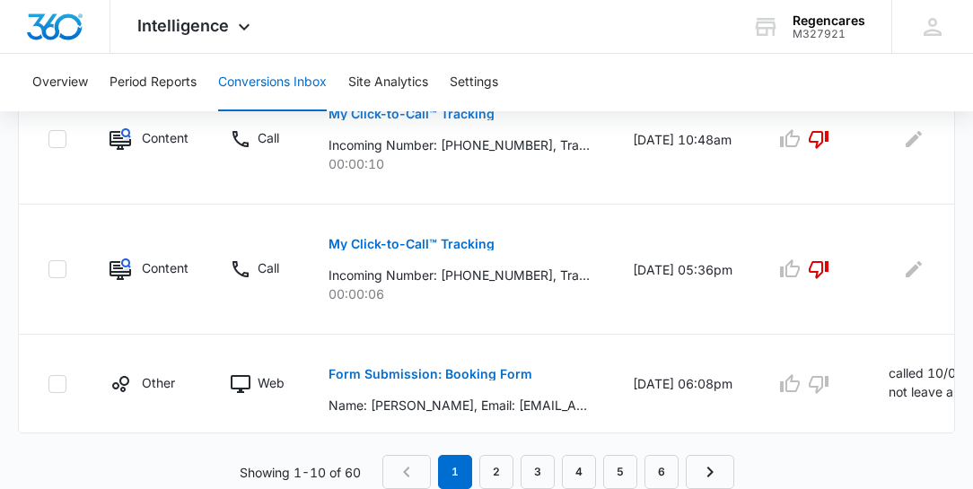
click at [518, 477] on nav "1 2 3 4 5 6" at bounding box center [558, 472] width 352 height 34
click at [529, 474] on link "3" at bounding box center [537, 472] width 34 height 34
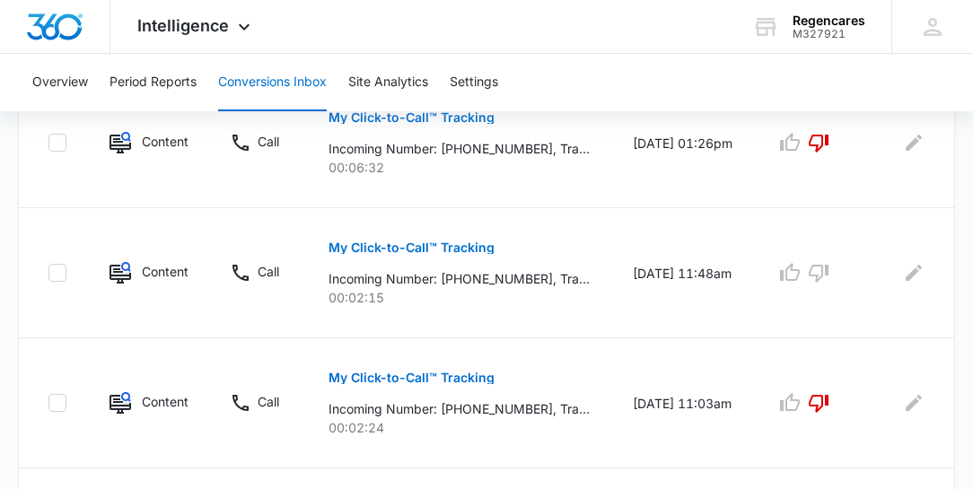
scroll to position [769, 0]
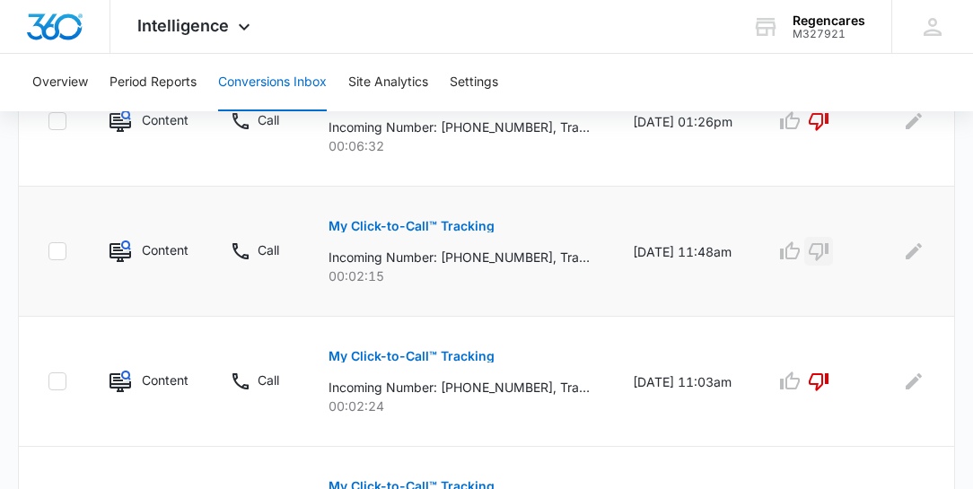
click at [814, 252] on icon "button" at bounding box center [819, 252] width 20 height 18
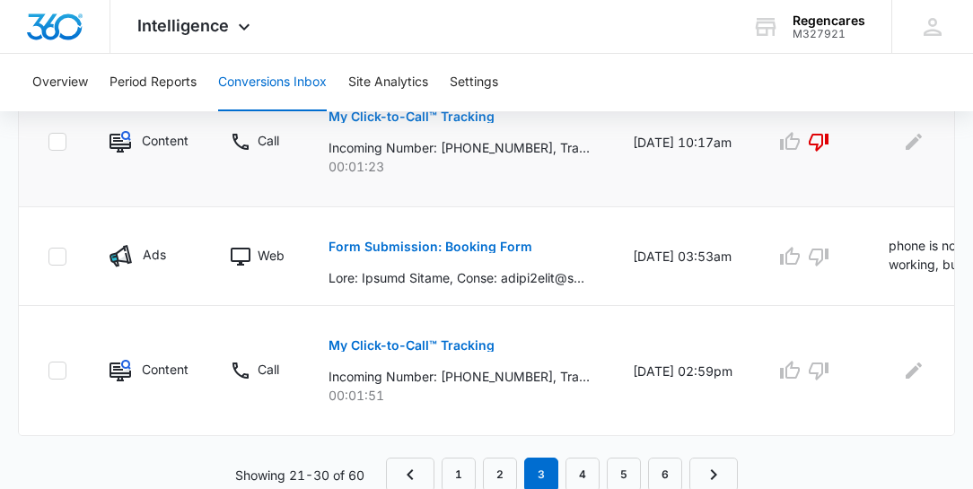
scroll to position [1403, 0]
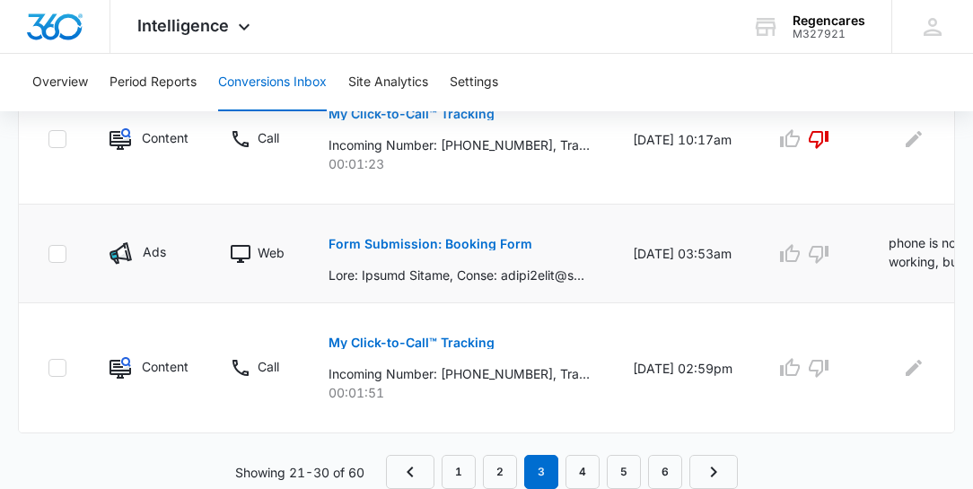
click at [898, 252] on p "phone is not working, but sent an email to [PERSON_NAME] 10/01" at bounding box center [947, 253] width 118 height 40
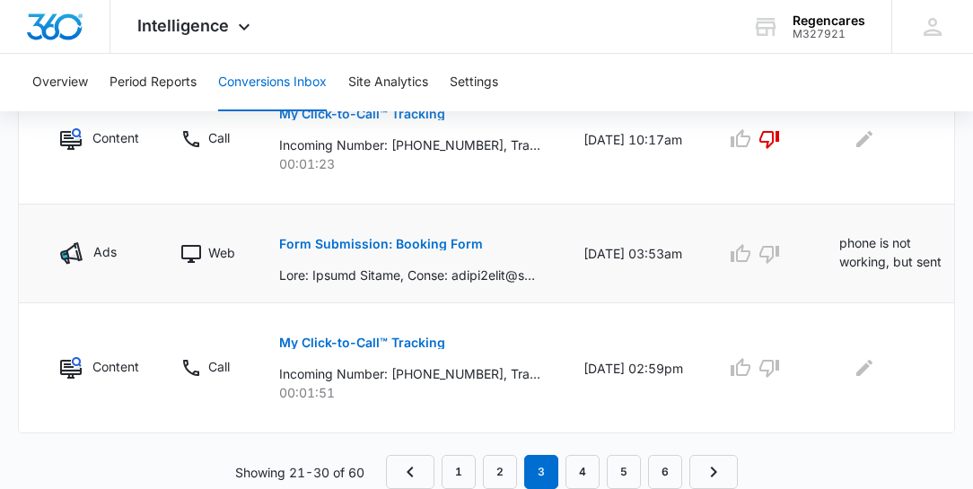
scroll to position [0, 52]
click at [964, 242] on icon "Edit Comments" at bounding box center [972, 248] width 16 height 16
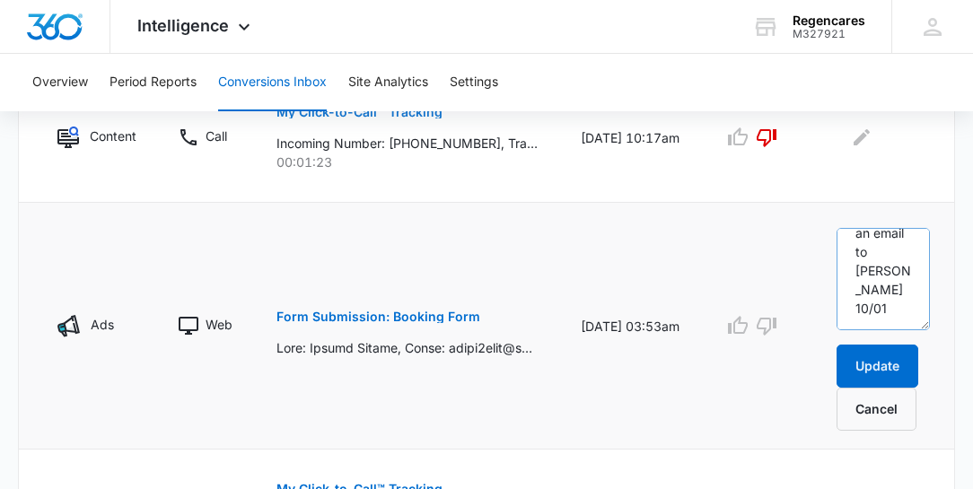
scroll to position [1455, 0]
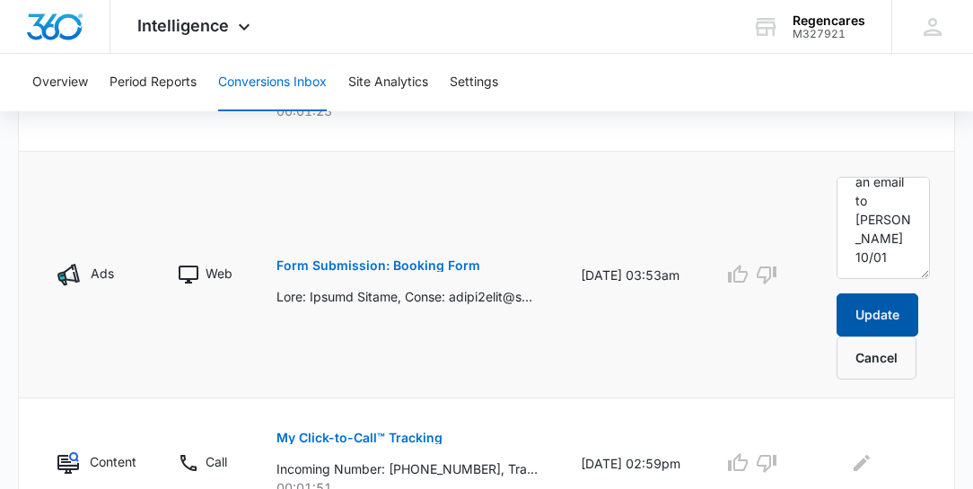
click at [877, 310] on button "Update" at bounding box center [877, 314] width 82 height 43
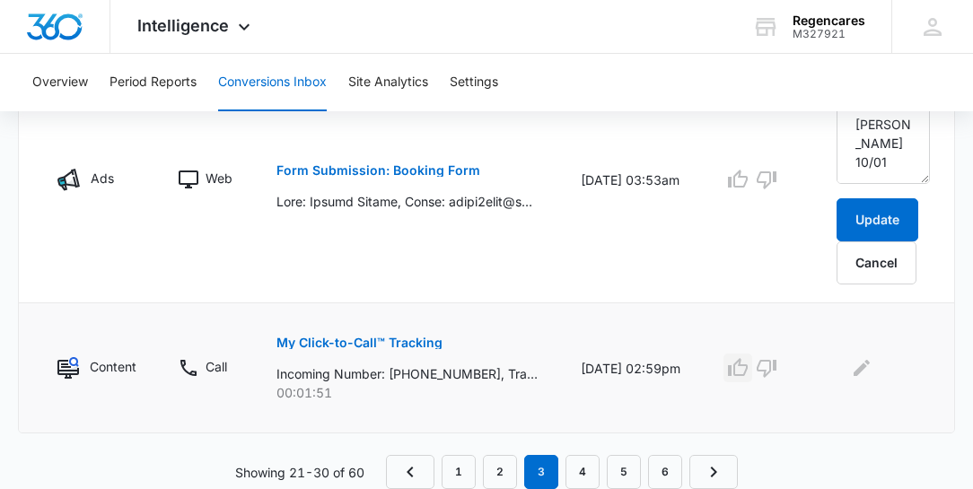
scroll to position [1403, 0]
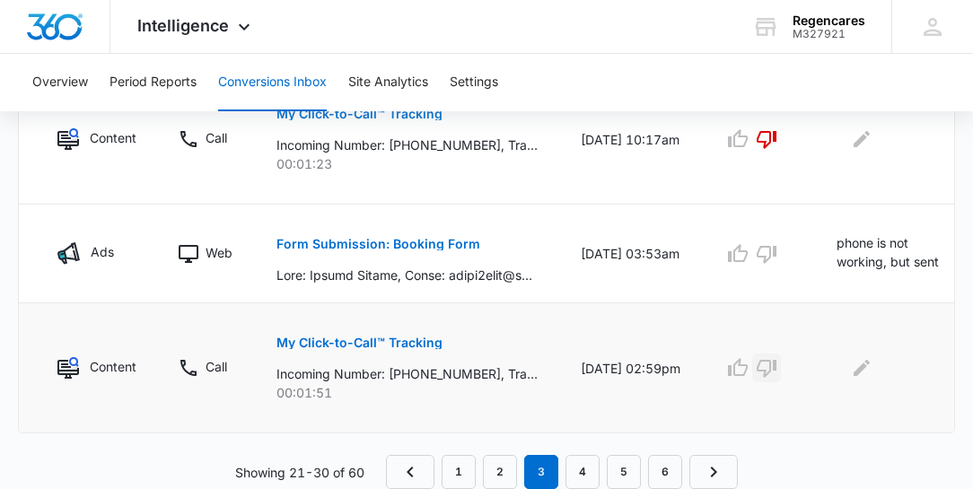
click at [763, 364] on icon "button" at bounding box center [766, 369] width 20 height 18
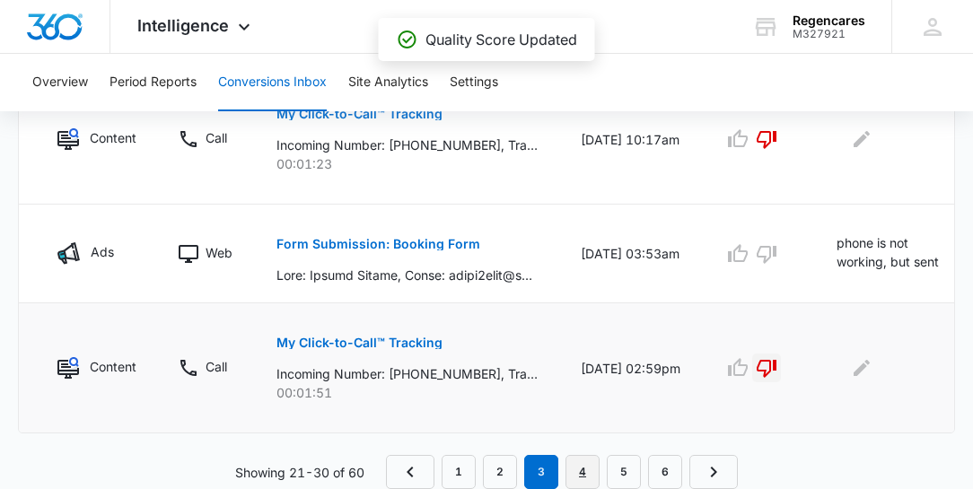
click at [588, 470] on link "4" at bounding box center [582, 472] width 34 height 34
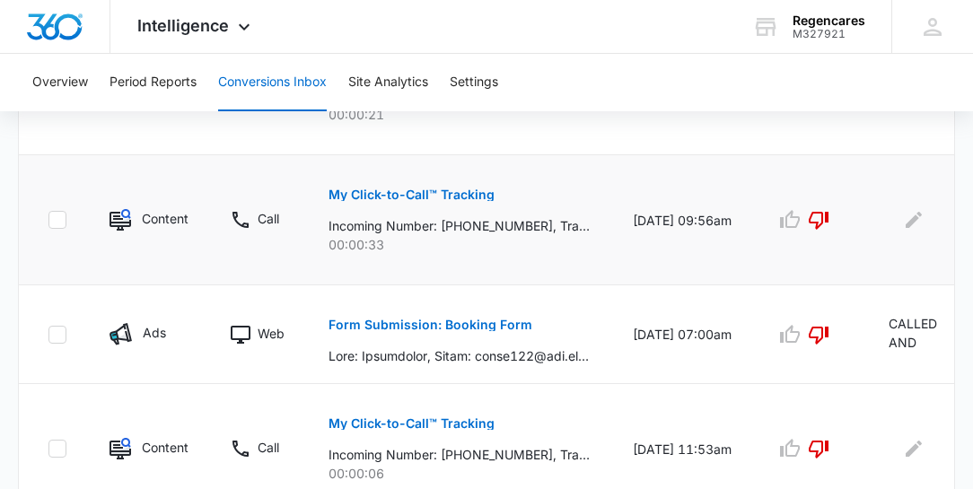
scroll to position [564, 0]
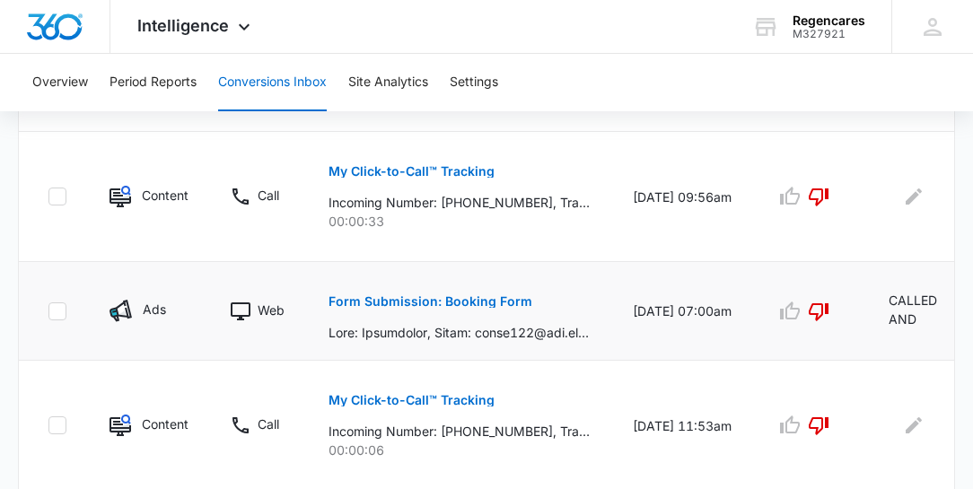
click at [858, 335] on td at bounding box center [810, 311] width 113 height 99
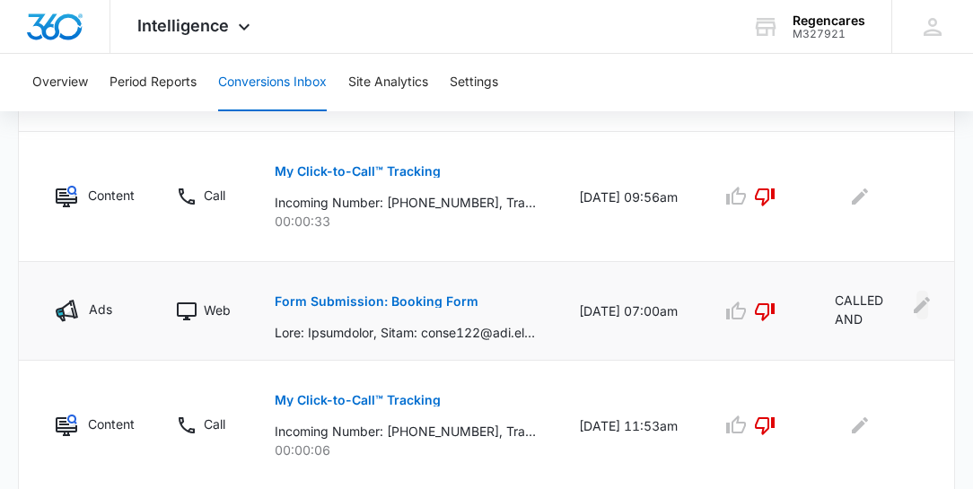
click at [919, 301] on icon "Edit Comments" at bounding box center [922, 305] width 16 height 16
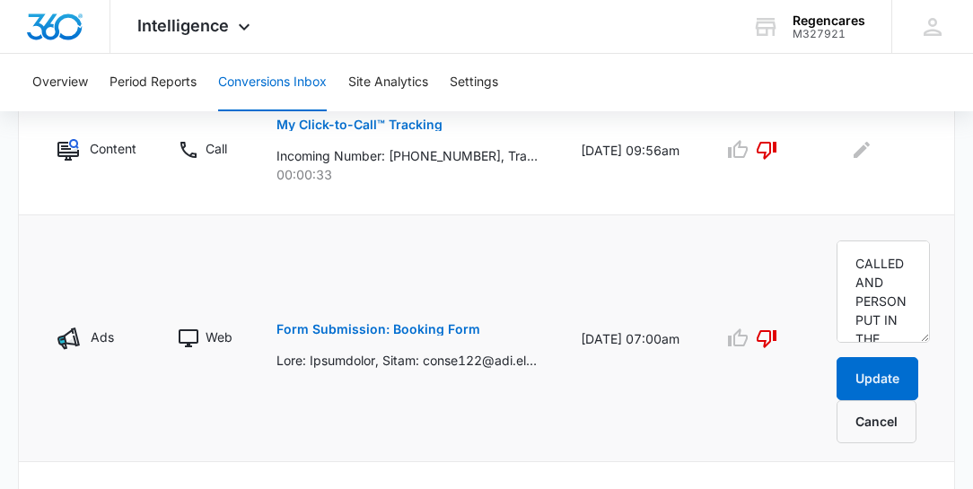
scroll to position [615, 0]
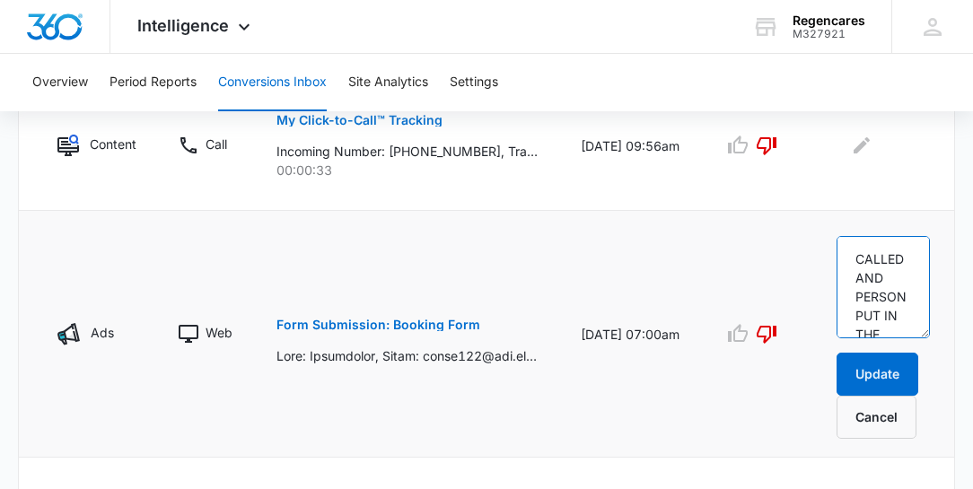
click at [905, 288] on textarea "CALLED AND PERSON PUT IN THE WRONG NUMBER" at bounding box center [882, 287] width 93 height 102
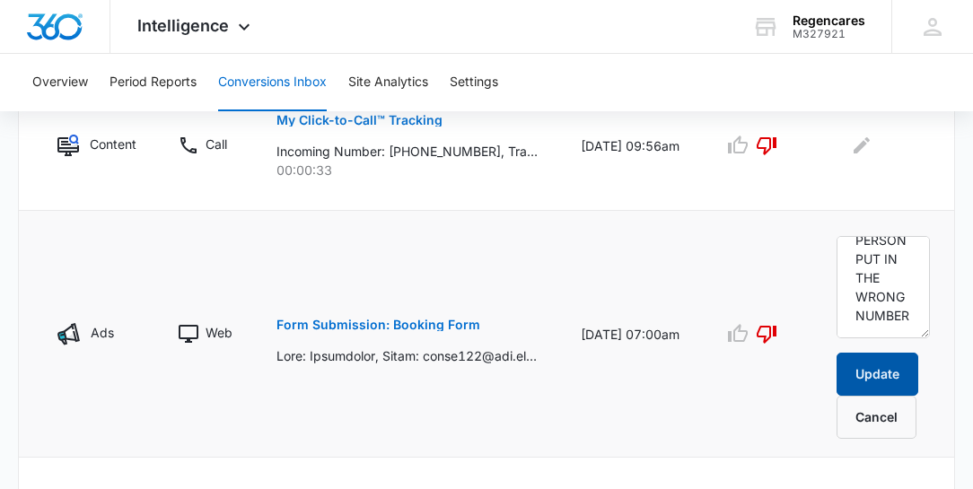
click at [877, 373] on button "Update" at bounding box center [877, 374] width 82 height 43
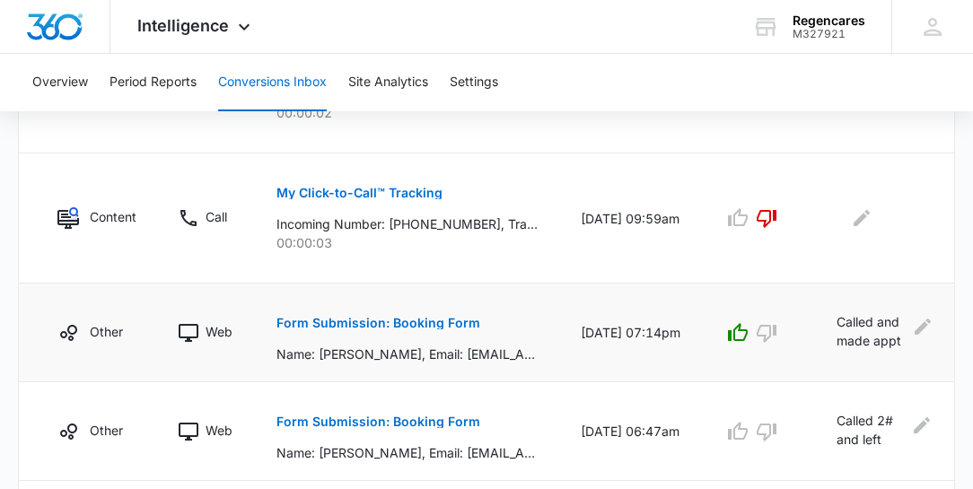
scroll to position [1032, 0]
click at [916, 324] on icon "Edit Comments" at bounding box center [922, 326] width 16 height 16
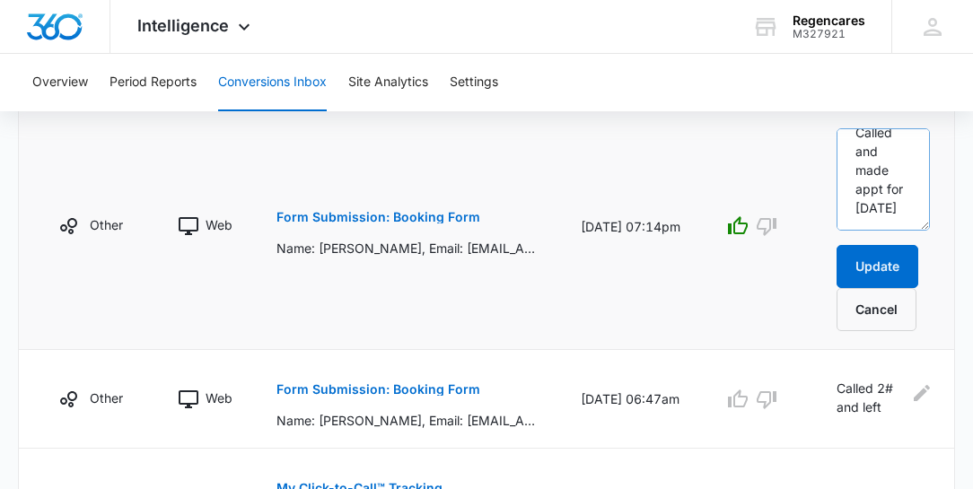
scroll to position [1237, 0]
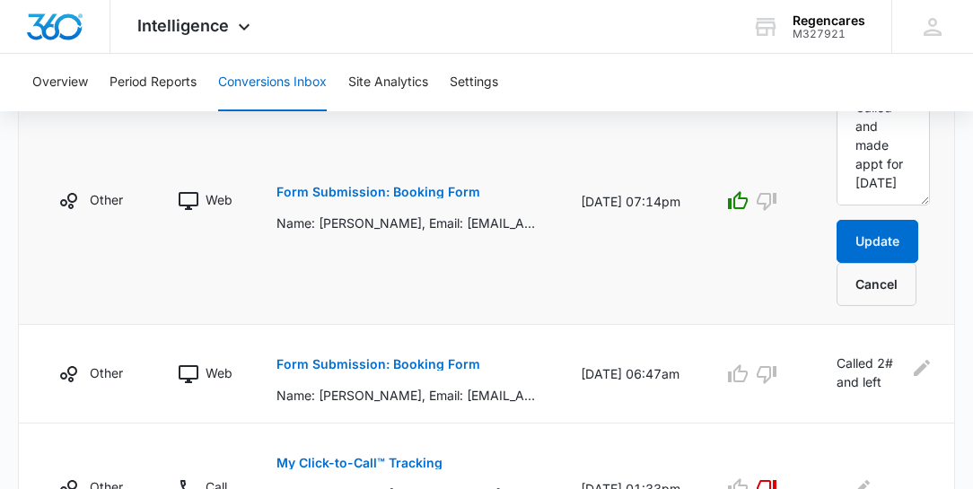
click at [410, 228] on td "Form Submission: Booking Form Name: [PERSON_NAME], Email: [EMAIL_ADDRESS][DOMAI…" at bounding box center [407, 201] width 304 height 247
click at [415, 215] on p "Name: [PERSON_NAME], Email: [EMAIL_ADDRESS][DOMAIN_NAME], Phone: [PHONE_NUMBER]…" at bounding box center [406, 223] width 261 height 19
click at [398, 214] on p "Name: [PERSON_NAME], Email: [EMAIL_ADDRESS][DOMAIN_NAME], Phone: [PHONE_NUMBER]…" at bounding box center [406, 223] width 261 height 19
click at [424, 186] on p "Form Submission: Booking Form" at bounding box center [378, 192] width 204 height 13
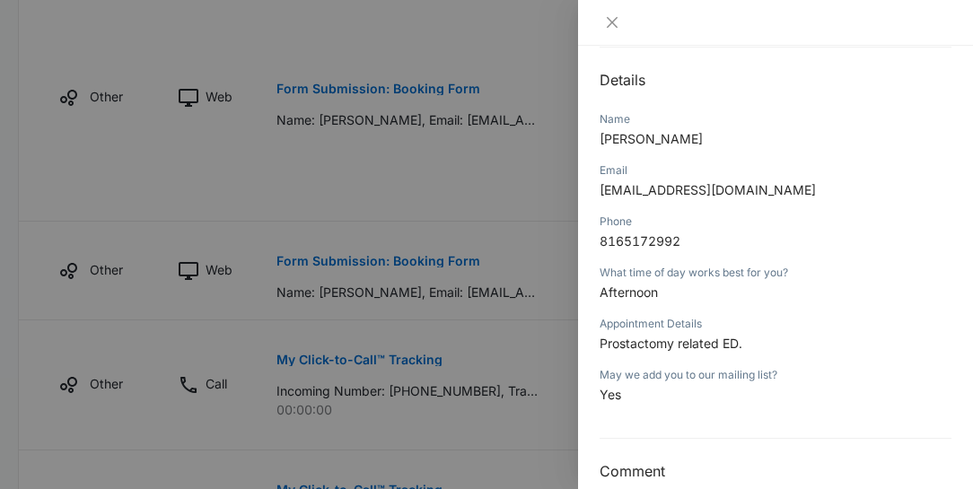
scroll to position [234, 0]
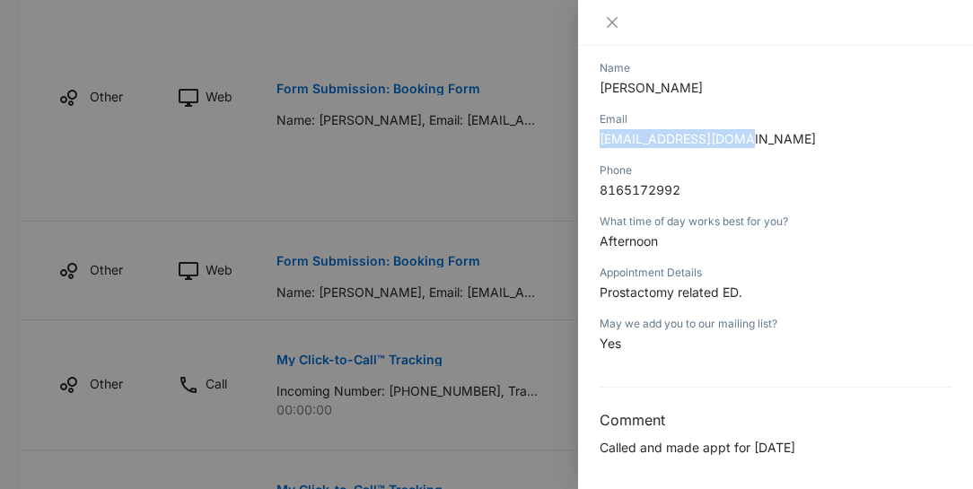
drag, startPoint x: 739, startPoint y: 136, endPoint x: 594, endPoint y: 127, distance: 144.8
click at [594, 127] on div "Form Submission: Booking Form [DATE] 07:14pm Type : Web Details Name [PERSON_NA…" at bounding box center [775, 267] width 395 height 443
copy span "[EMAIL_ADDRESS][DOMAIN_NAME]"
click at [799, 125] on div "Email" at bounding box center [775, 119] width 352 height 16
drag, startPoint x: 690, startPoint y: 81, endPoint x: 598, endPoint y: 79, distance: 92.4
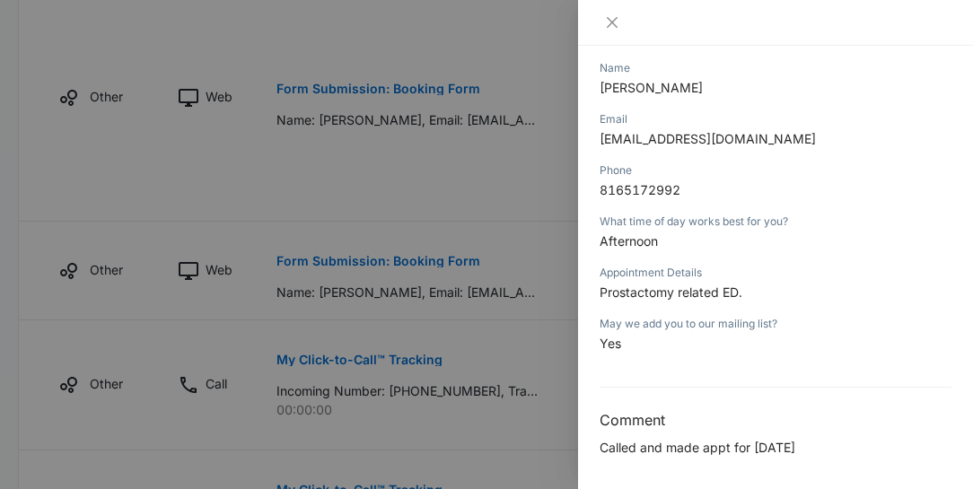
click at [598, 79] on div "Form Submission: Booking Form [DATE] 07:14pm Type : Web Details Name [PERSON_NA…" at bounding box center [775, 267] width 395 height 443
copy span "[PERSON_NAME]"
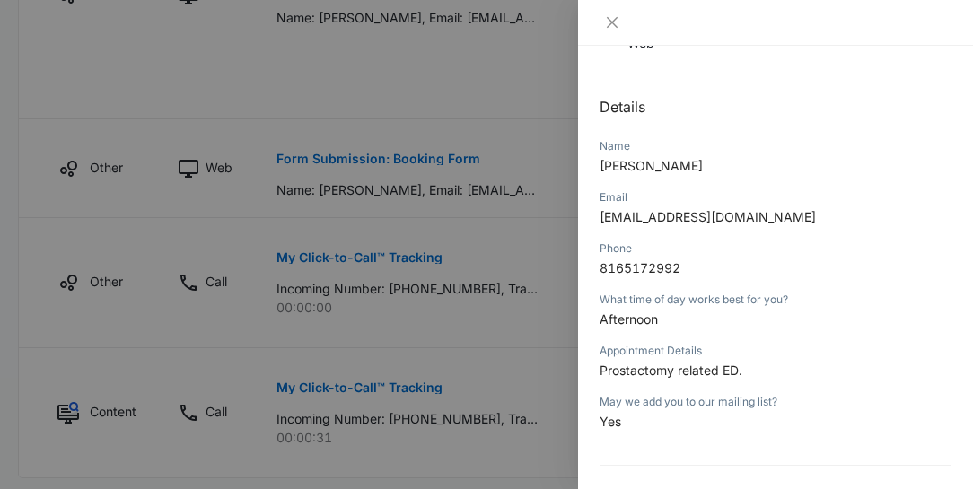
scroll to position [132, 0]
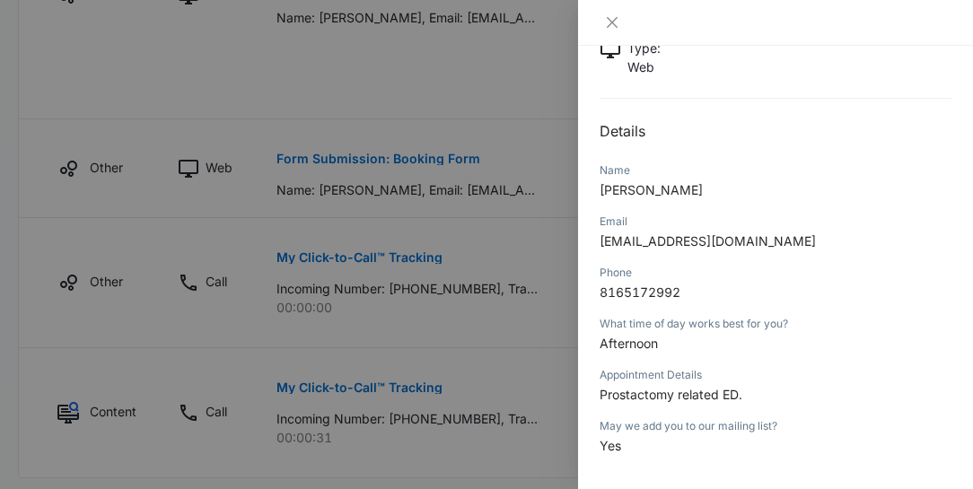
click at [538, 81] on div at bounding box center [486, 244] width 973 height 489
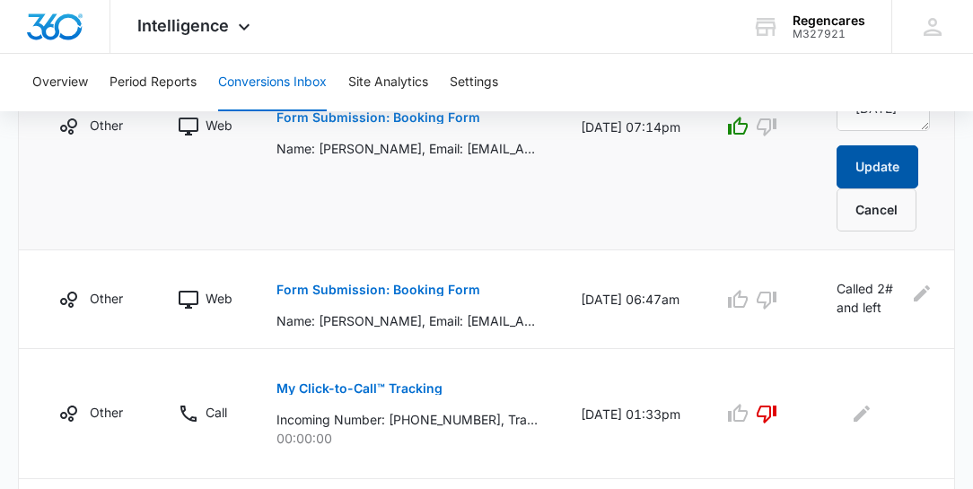
scroll to position [1289, 0]
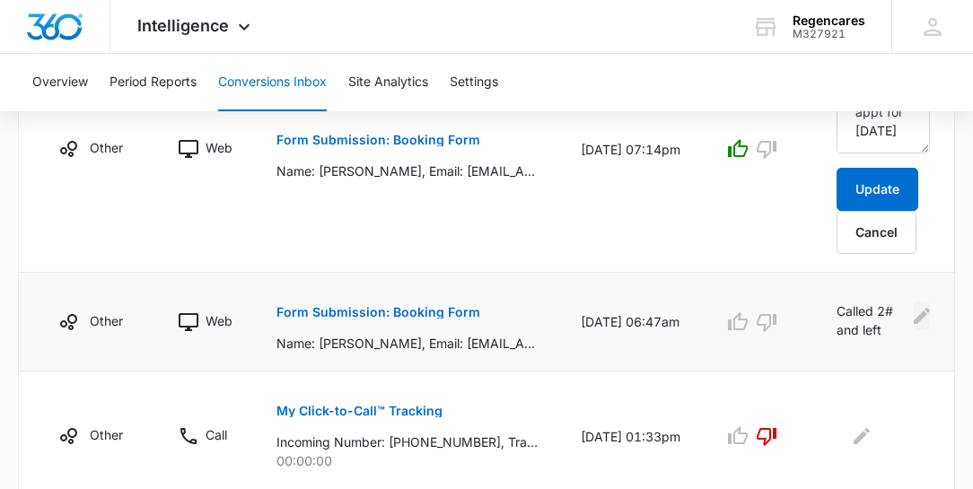
click at [919, 310] on icon "Edit Comments" at bounding box center [922, 316] width 16 height 16
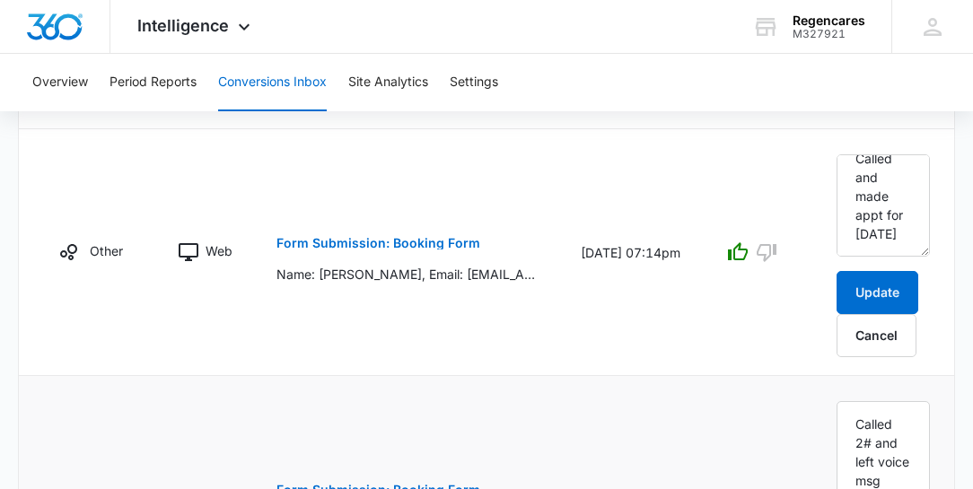
scroll to position [1237, 0]
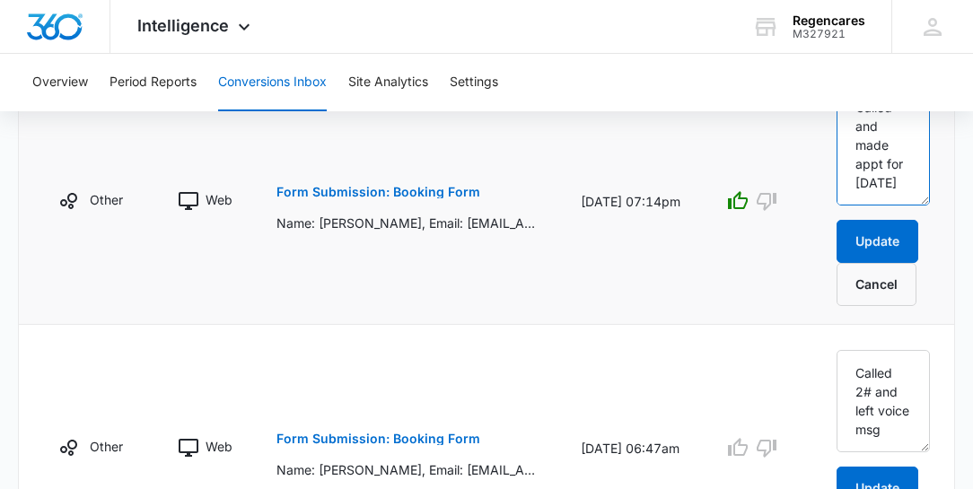
click at [892, 178] on textarea "Called and made appt for [DATE]" at bounding box center [882, 154] width 93 height 102
click at [894, 178] on textarea "Called and made appt for [DATE]" at bounding box center [882, 154] width 93 height 102
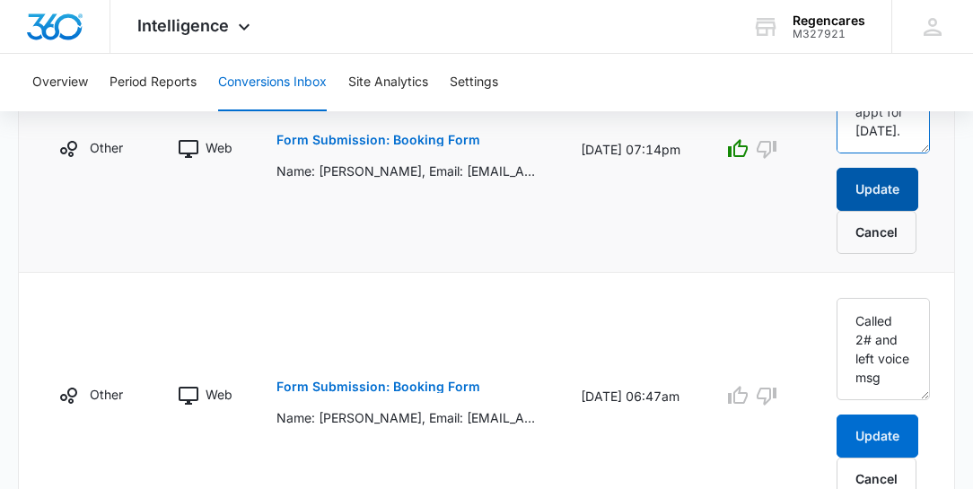
type textarea "Called and made appt for [DATE]."
click at [889, 179] on button "Update" at bounding box center [877, 189] width 82 height 43
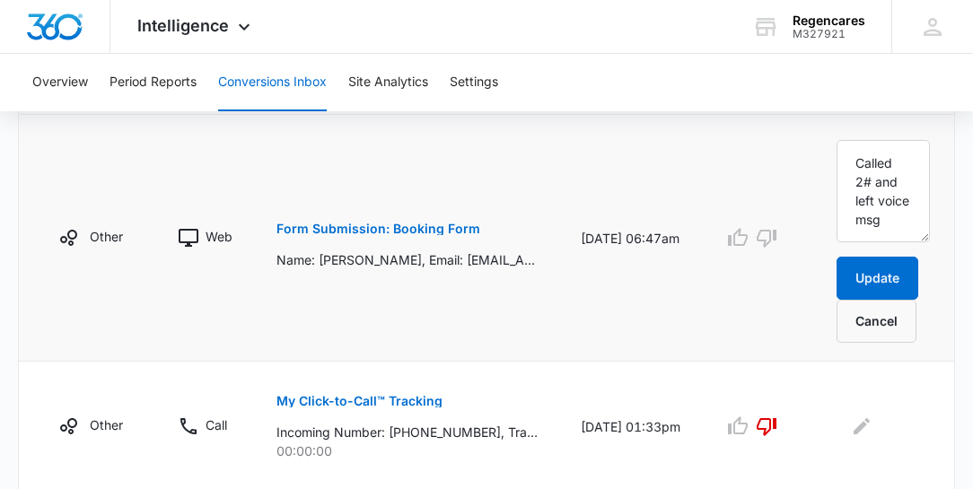
scroll to position [1488, 0]
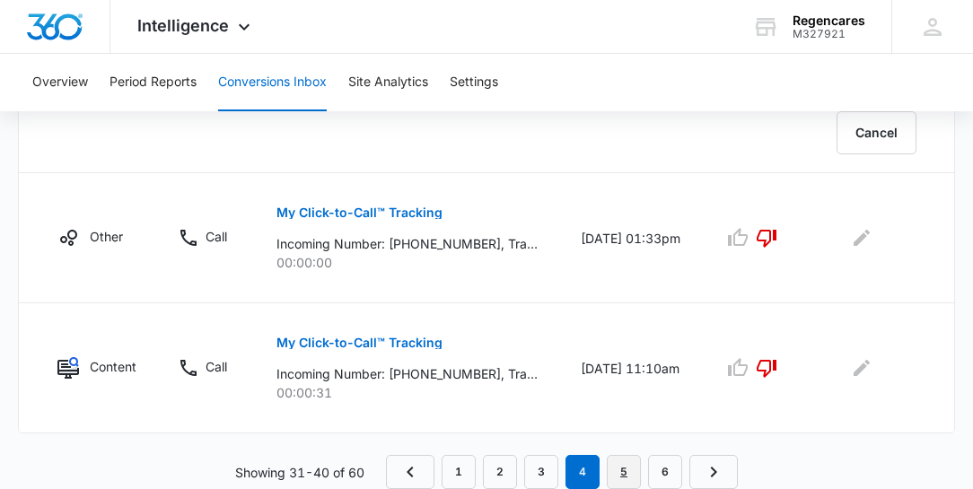
click at [628, 474] on link "5" at bounding box center [624, 472] width 34 height 34
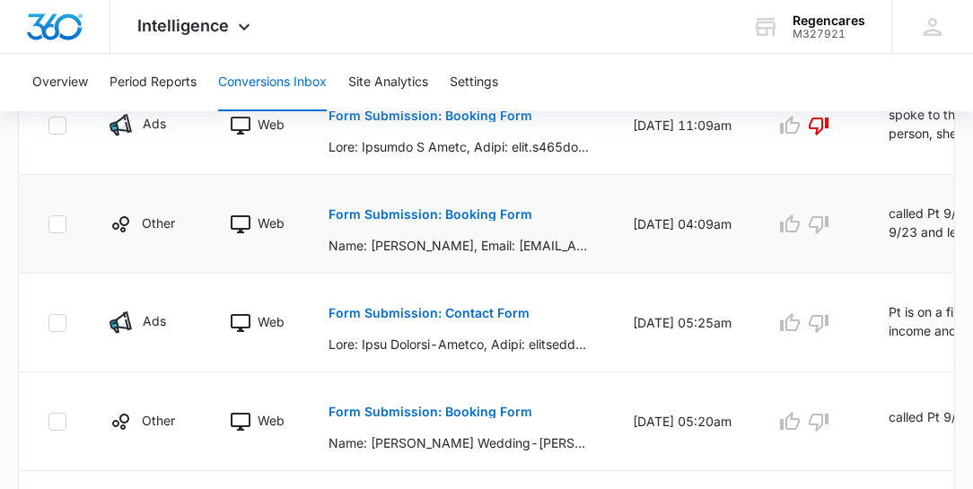
scroll to position [666, 0]
